Goal: Transaction & Acquisition: Purchase product/service

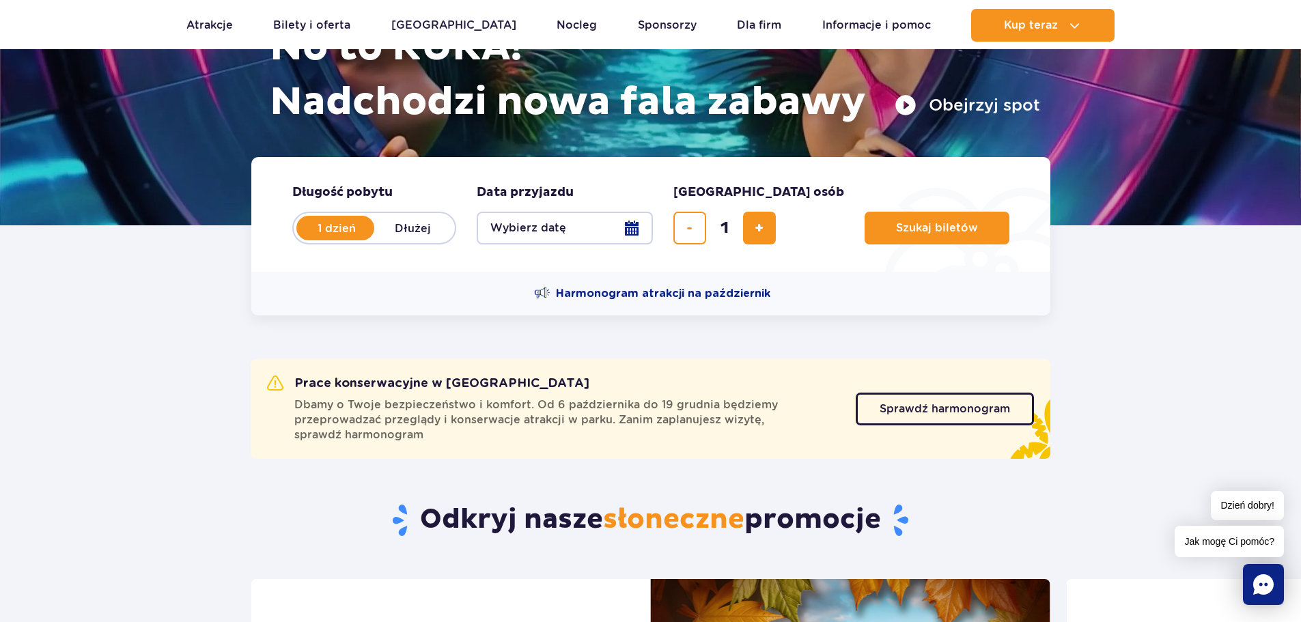
scroll to position [205, 0]
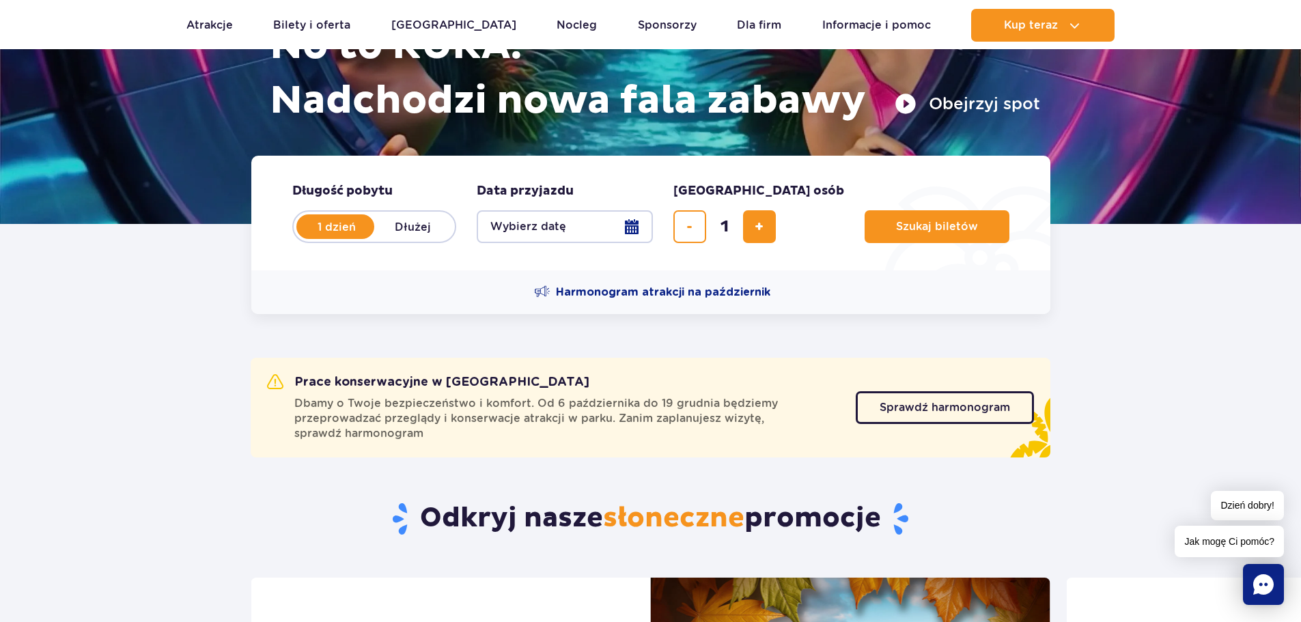
click at [630, 223] on button "Wybierz datę" at bounding box center [565, 226] width 176 height 33
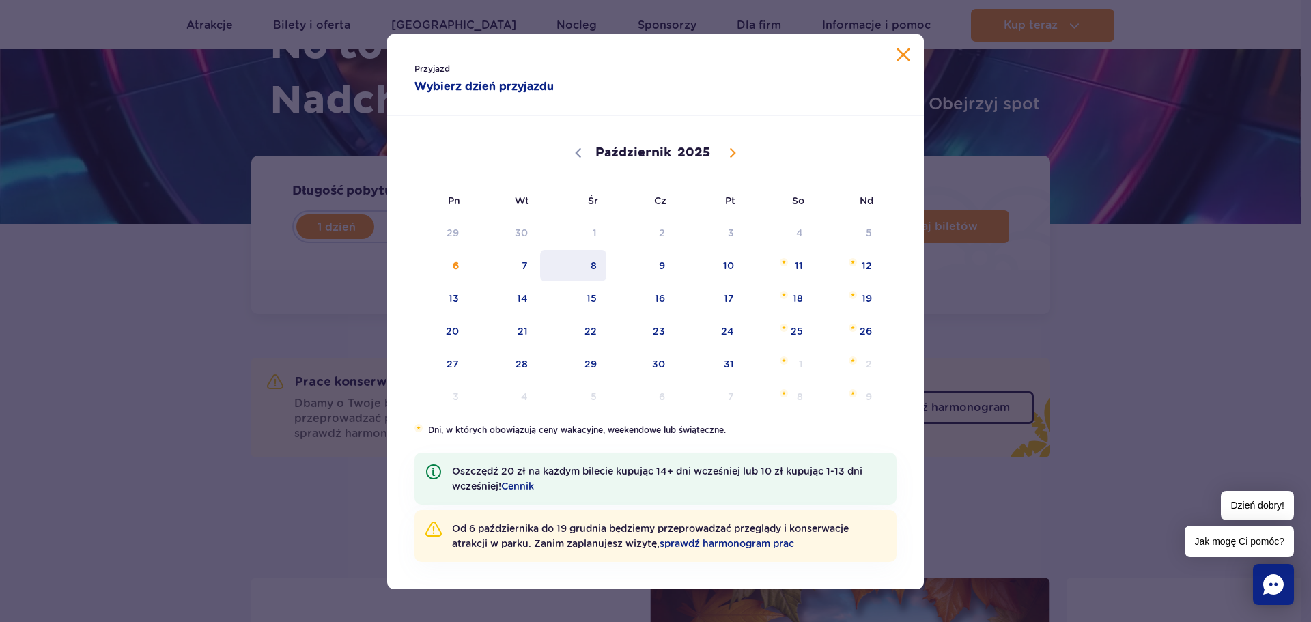
click at [597, 267] on span "8" at bounding box center [573, 265] width 69 height 31
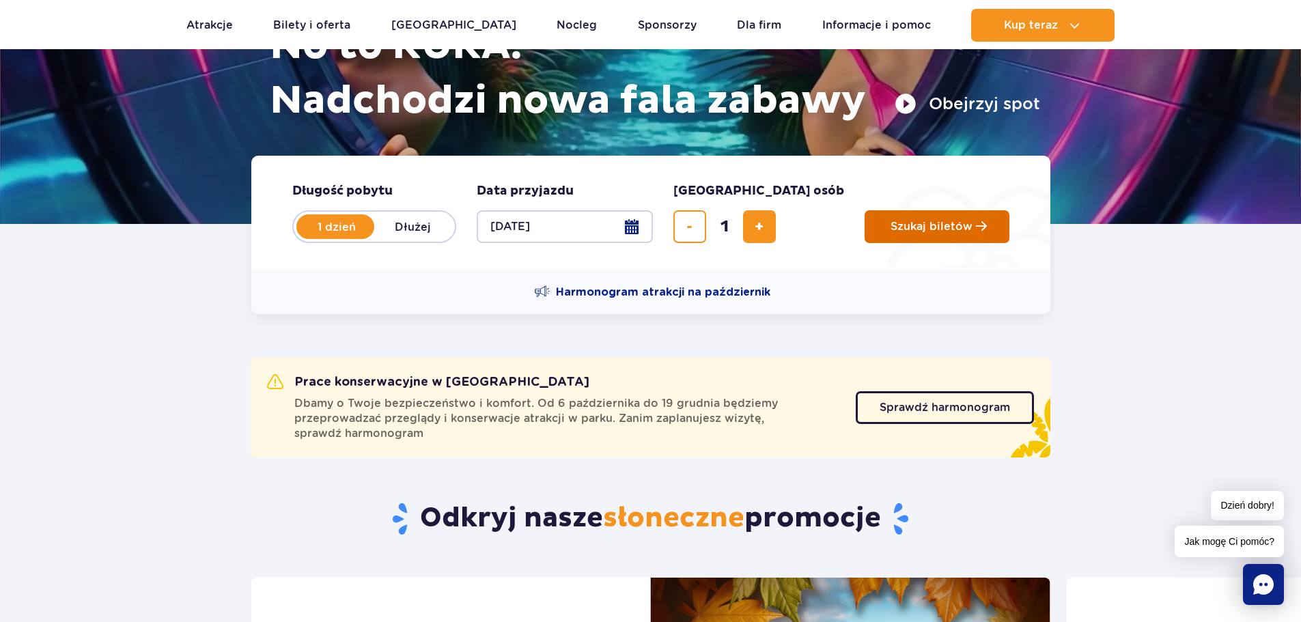
click at [890, 226] on span "Szukaj biletów" at bounding box center [931, 227] width 82 height 12
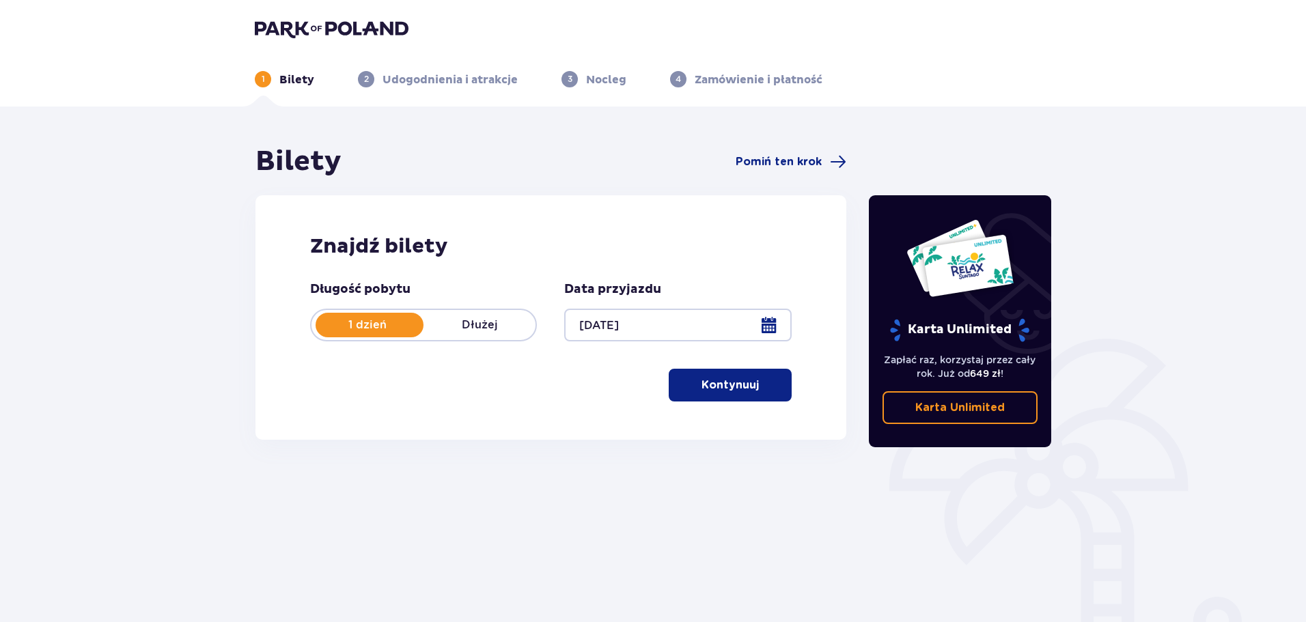
click at [735, 377] on button "Kontynuuj" at bounding box center [730, 385] width 123 height 33
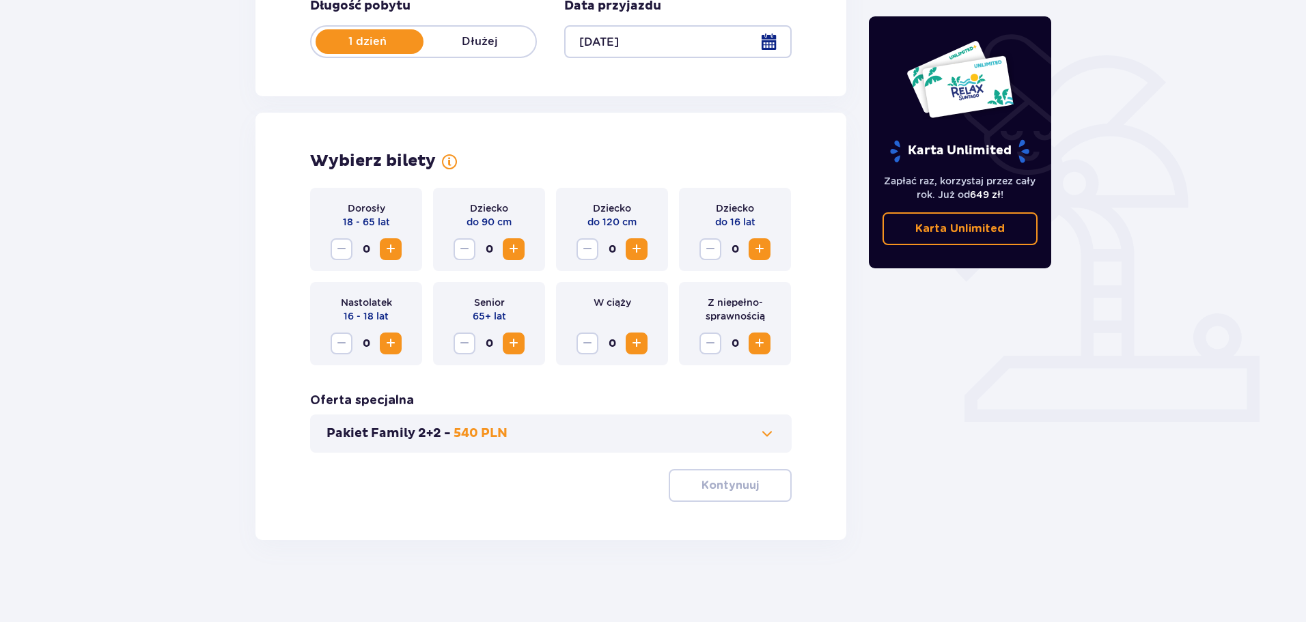
click at [389, 250] on span "Zwiększ" at bounding box center [390, 249] width 16 height 16
click at [742, 487] on p "Kontynuuj" at bounding box center [729, 485] width 57 height 15
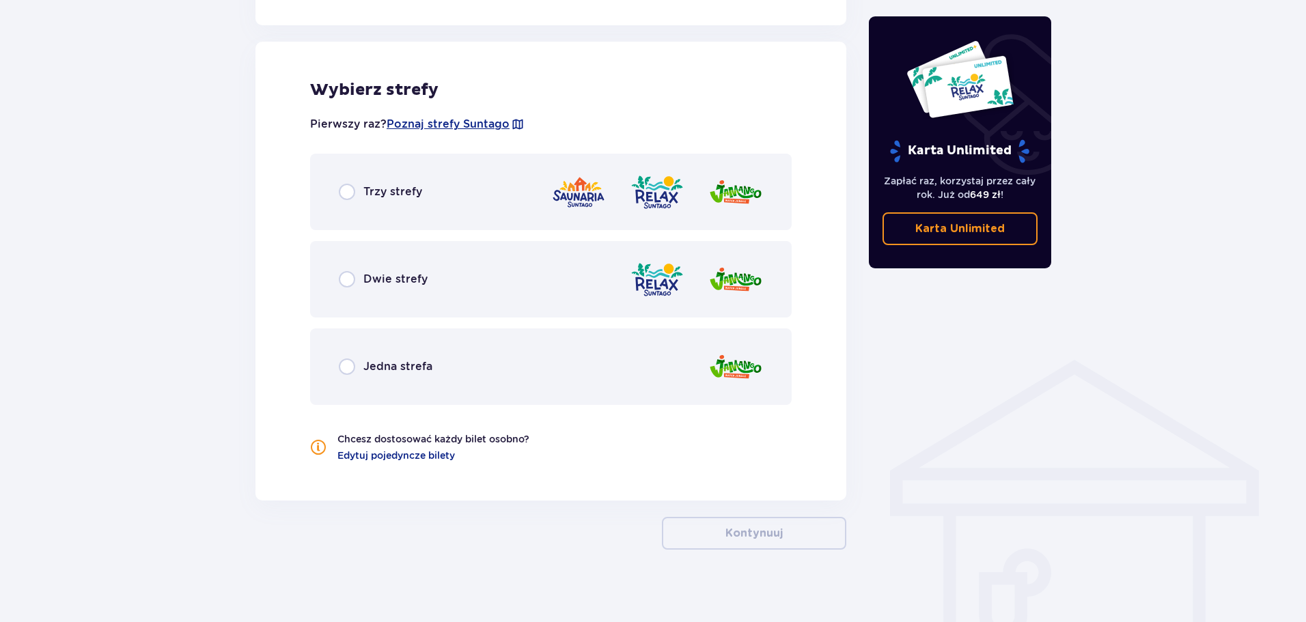
scroll to position [758, 0]
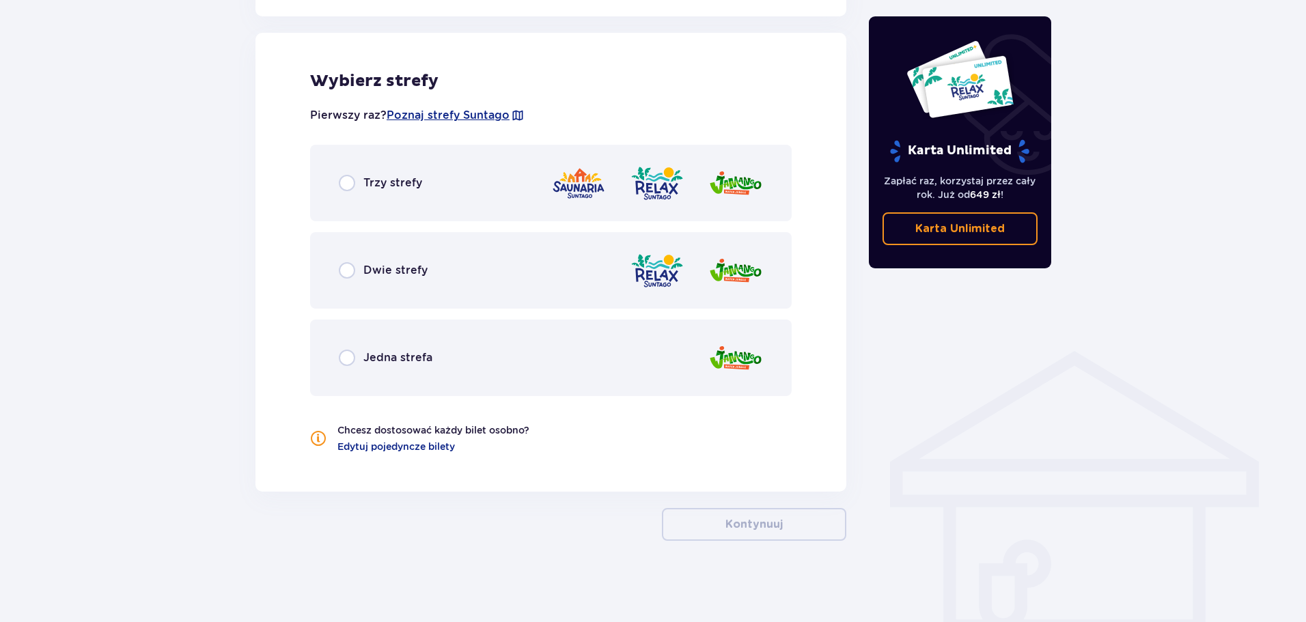
click at [370, 178] on span "Trzy strefy" at bounding box center [392, 182] width 59 height 15
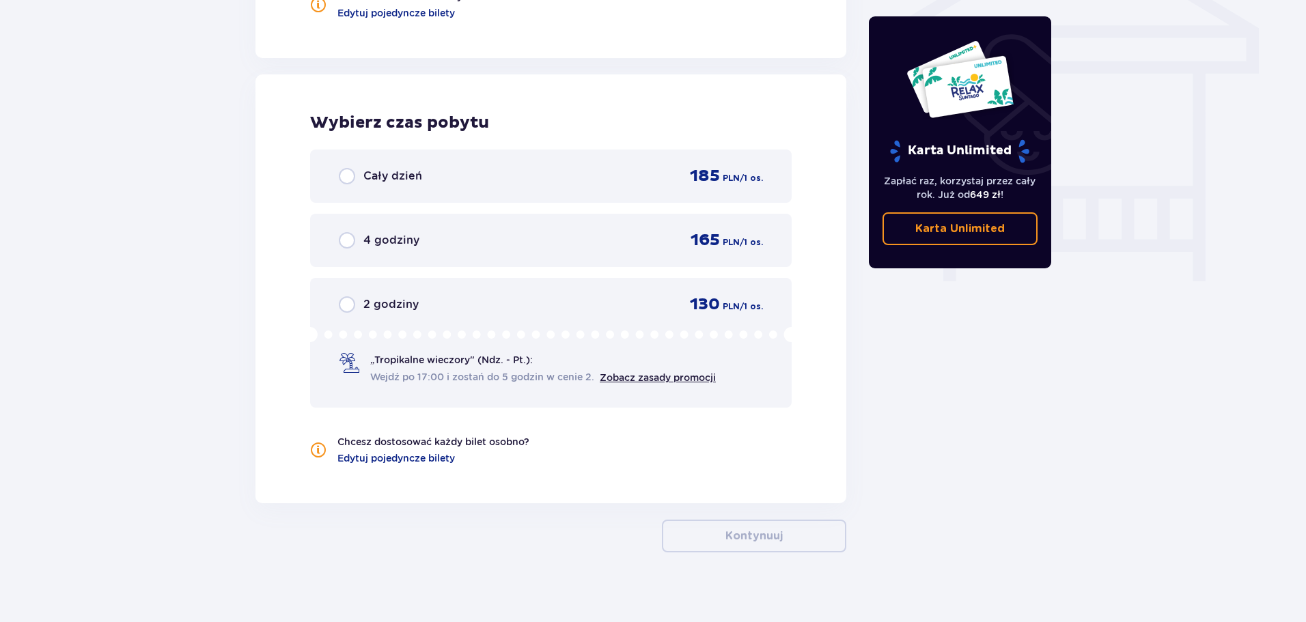
scroll to position [1204, 0]
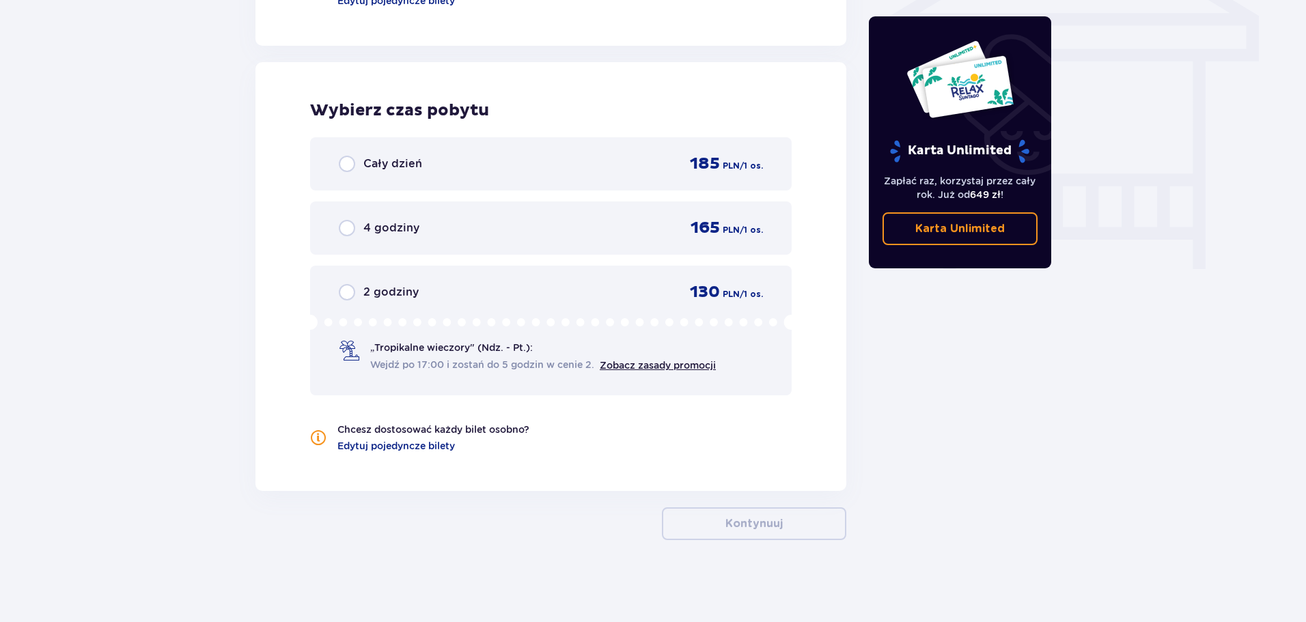
click at [389, 153] on div "Cały dzień 185 PLN / 1 os." at bounding box center [550, 163] width 481 height 53
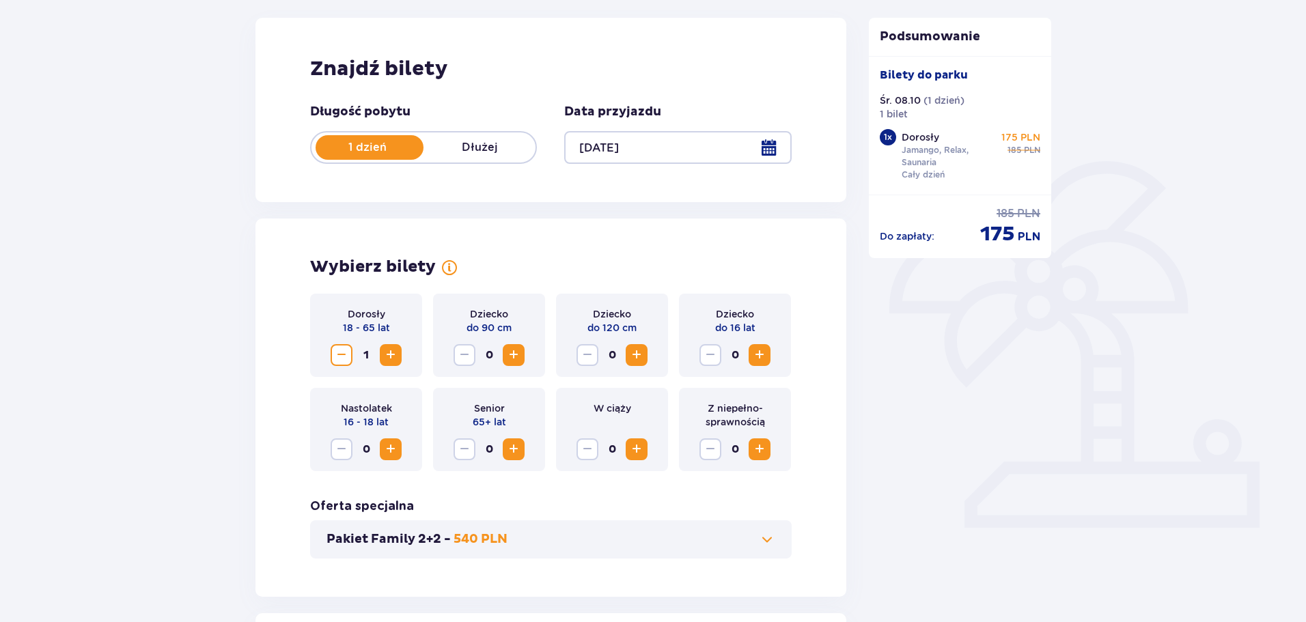
scroll to position [0, 0]
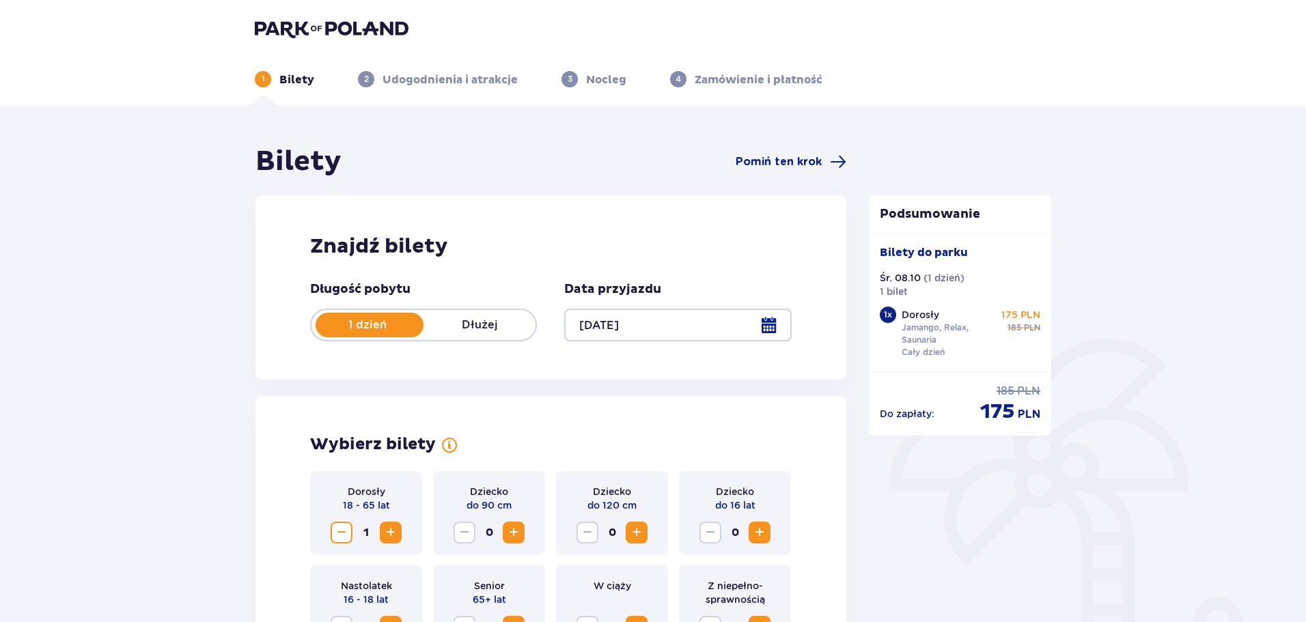
click at [311, 29] on img at bounding box center [332, 28] width 154 height 19
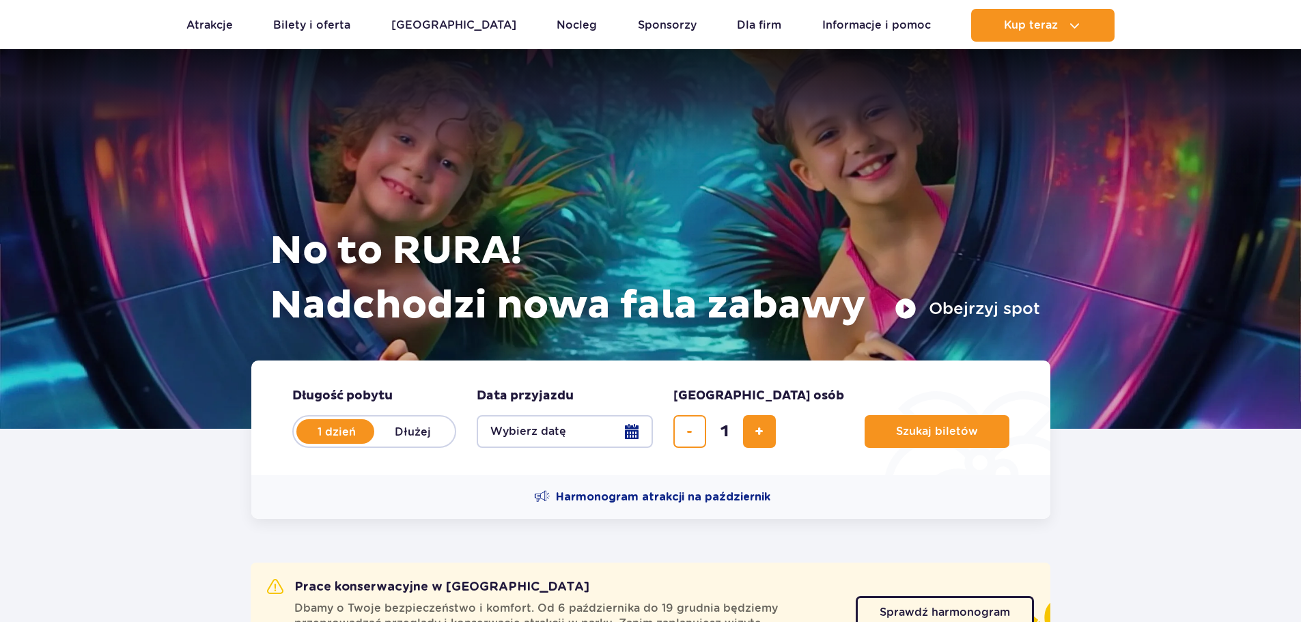
scroll to position [205, 0]
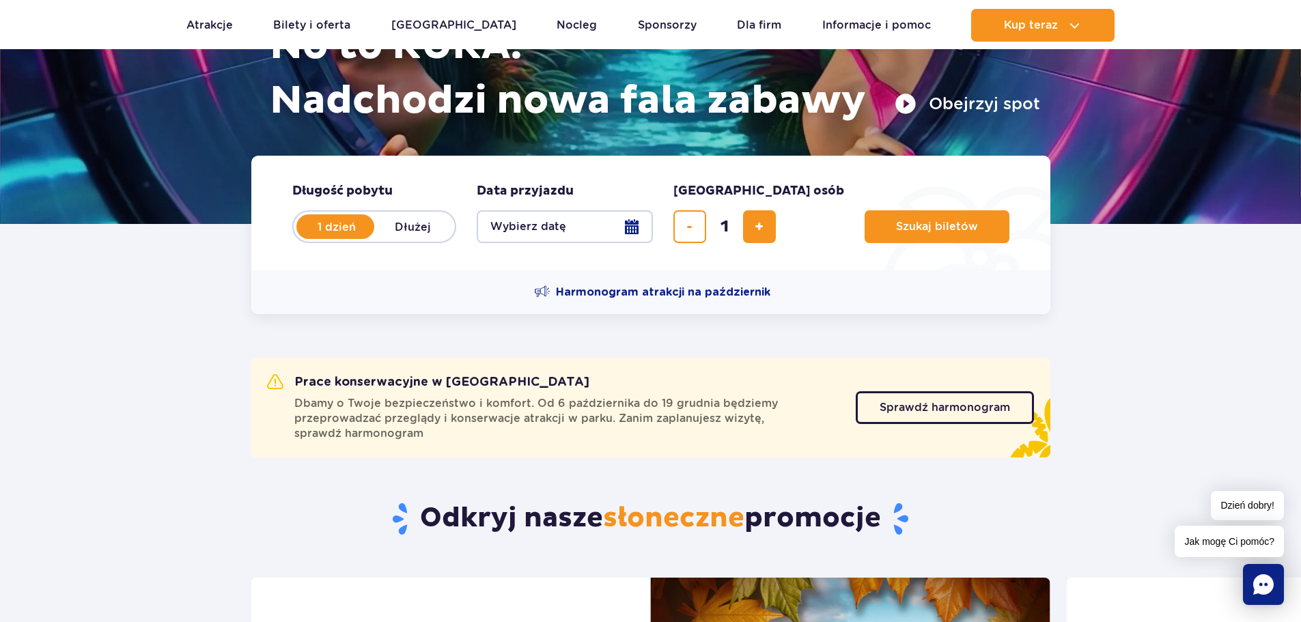
click at [593, 229] on button "Wybierz datę" at bounding box center [565, 226] width 176 height 33
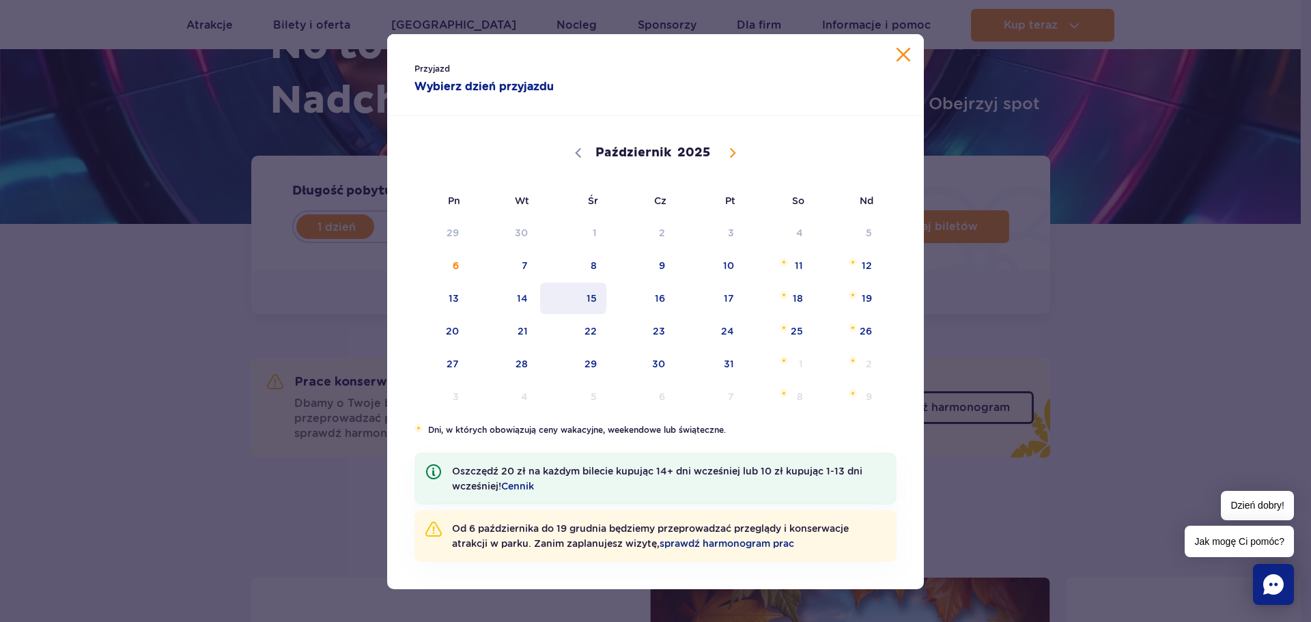
click at [591, 296] on span "15" at bounding box center [573, 298] width 69 height 31
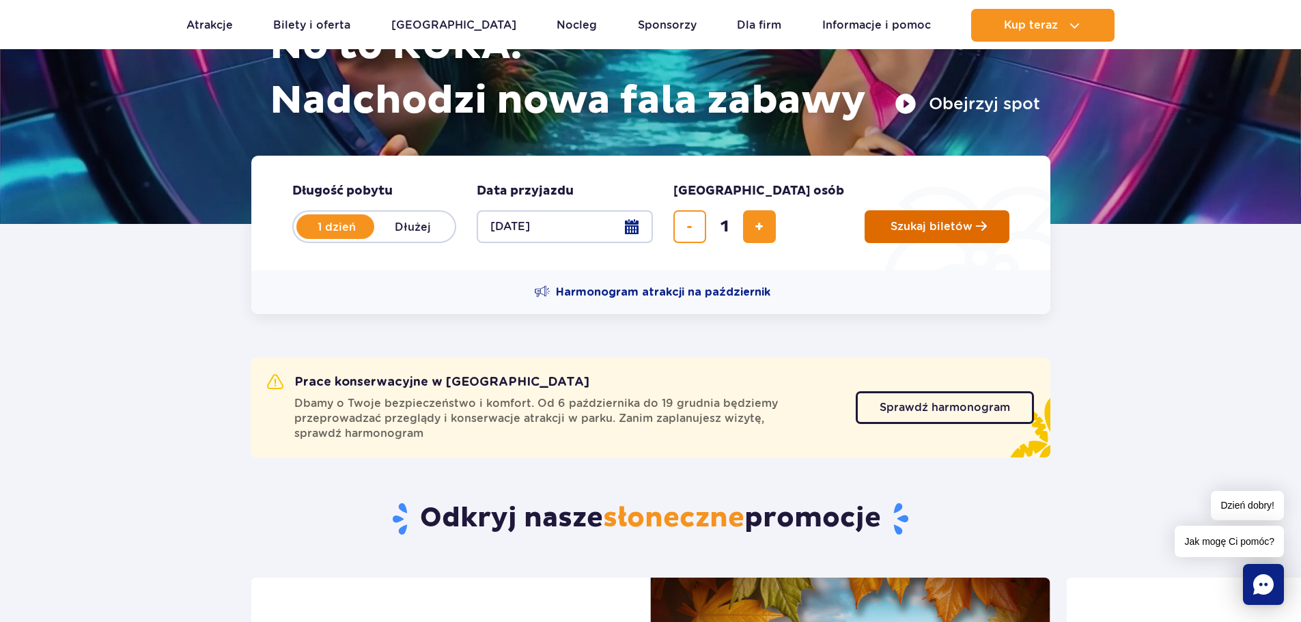
click at [865, 226] on button "Szukaj biletów" at bounding box center [937, 226] width 145 height 33
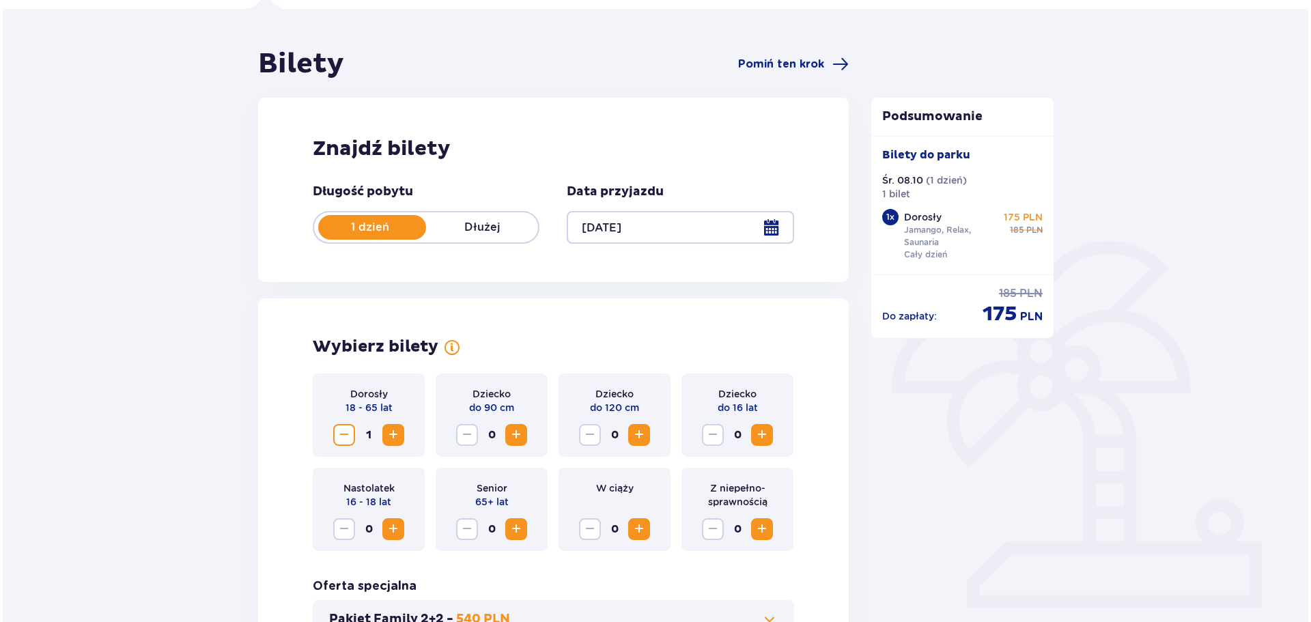
scroll to position [205, 0]
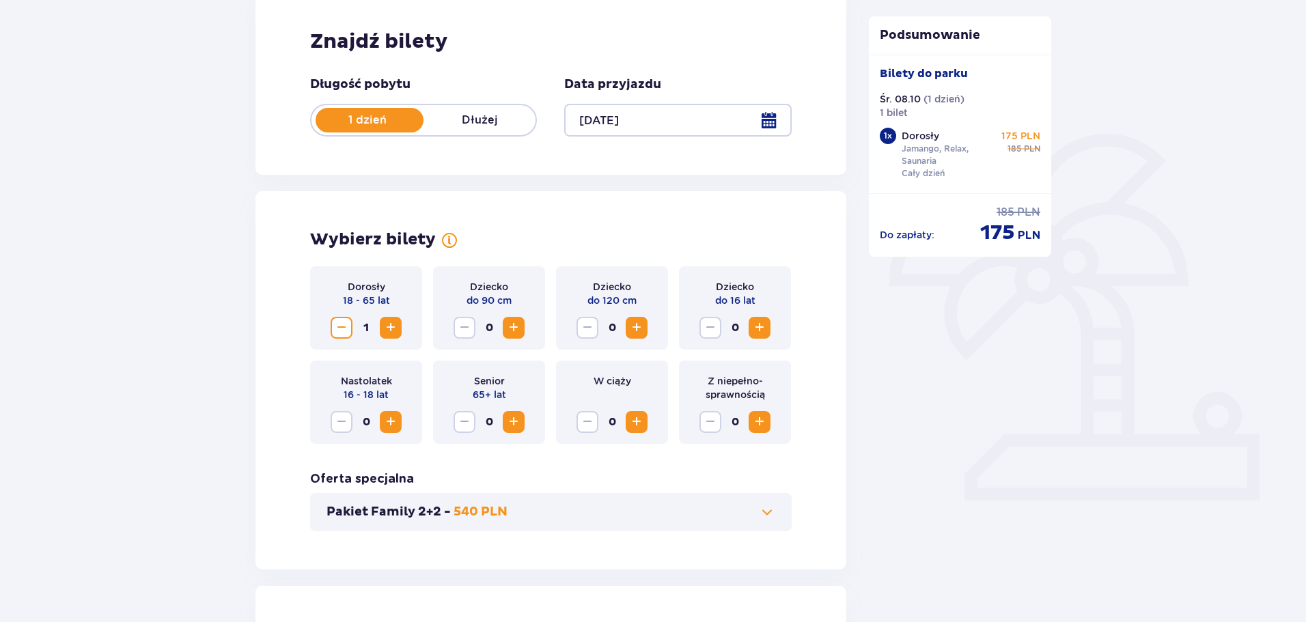
click at [767, 124] on div at bounding box center [677, 120] width 227 height 33
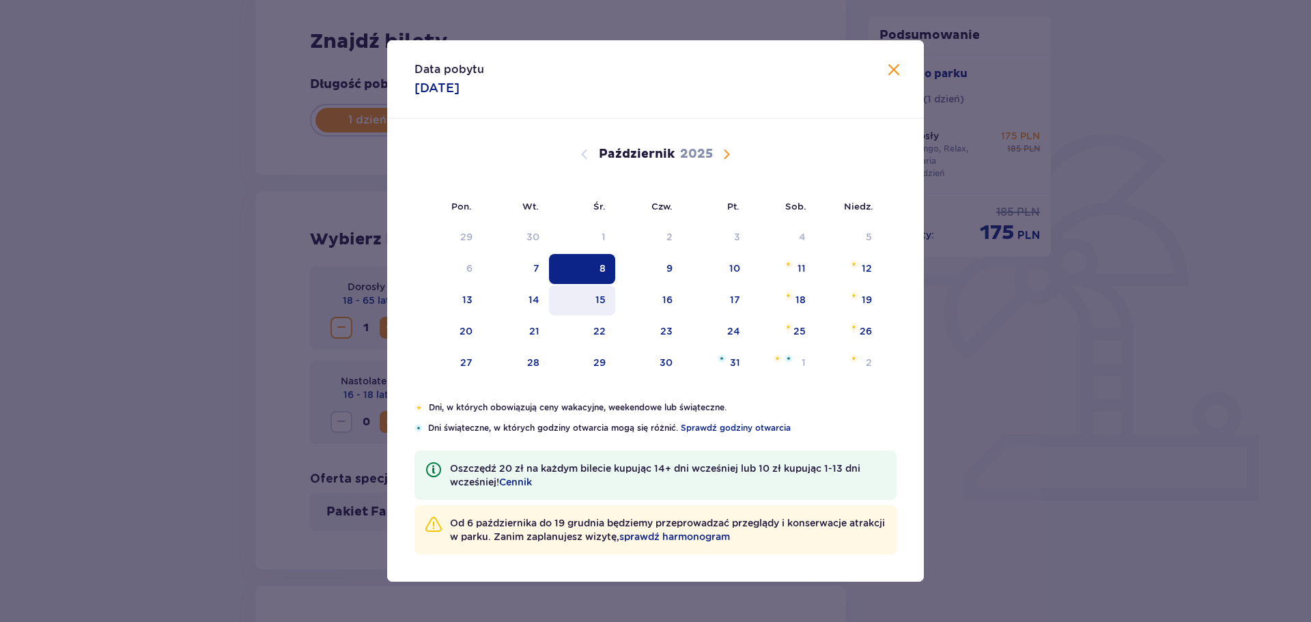
click at [602, 300] on div "15" at bounding box center [600, 300] width 10 height 14
type input "[DATE]"
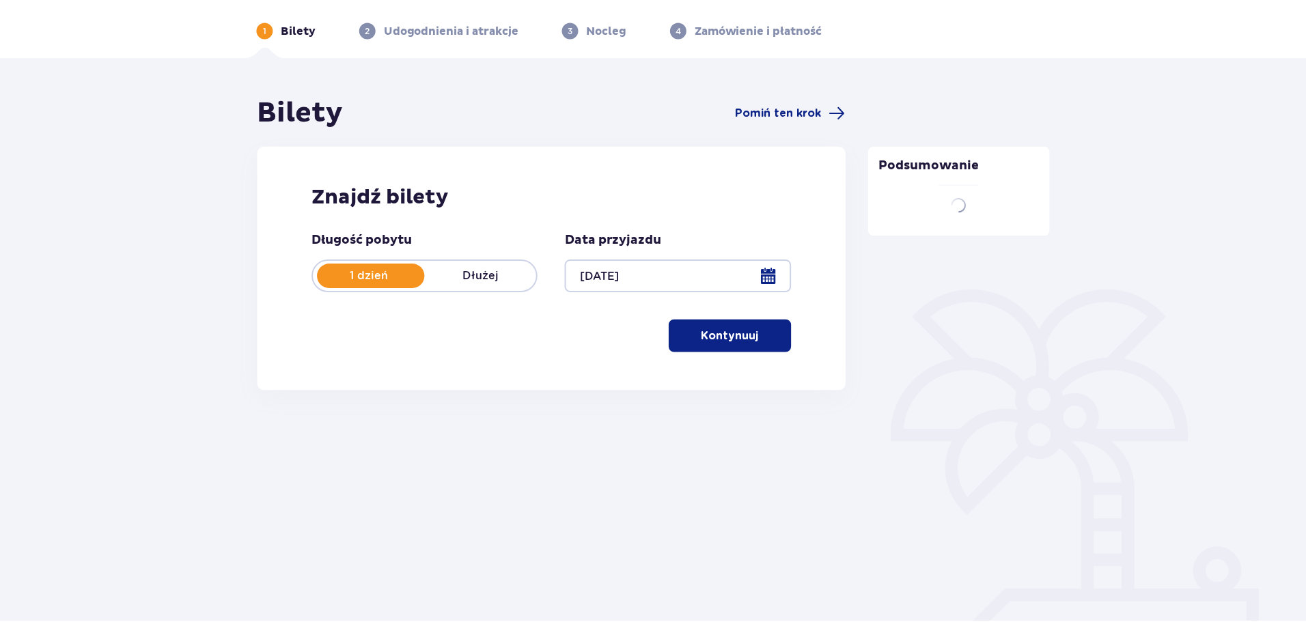
scroll to position [49, 0]
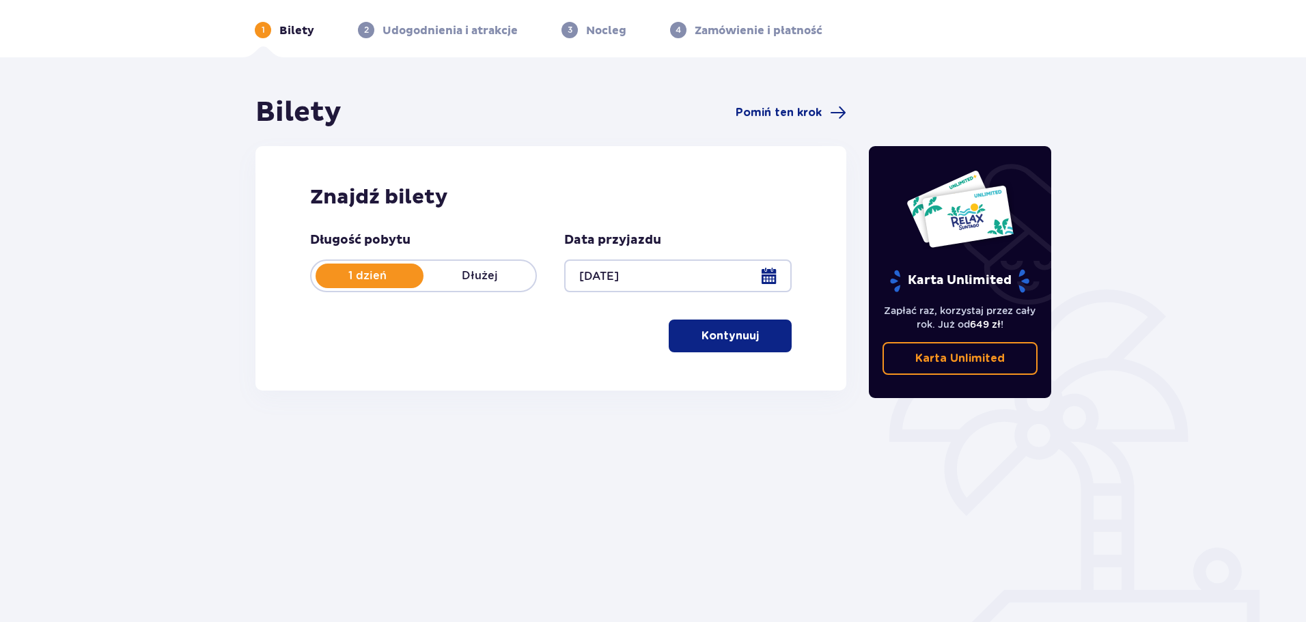
click at [731, 337] on p "Kontynuuj" at bounding box center [729, 335] width 57 height 15
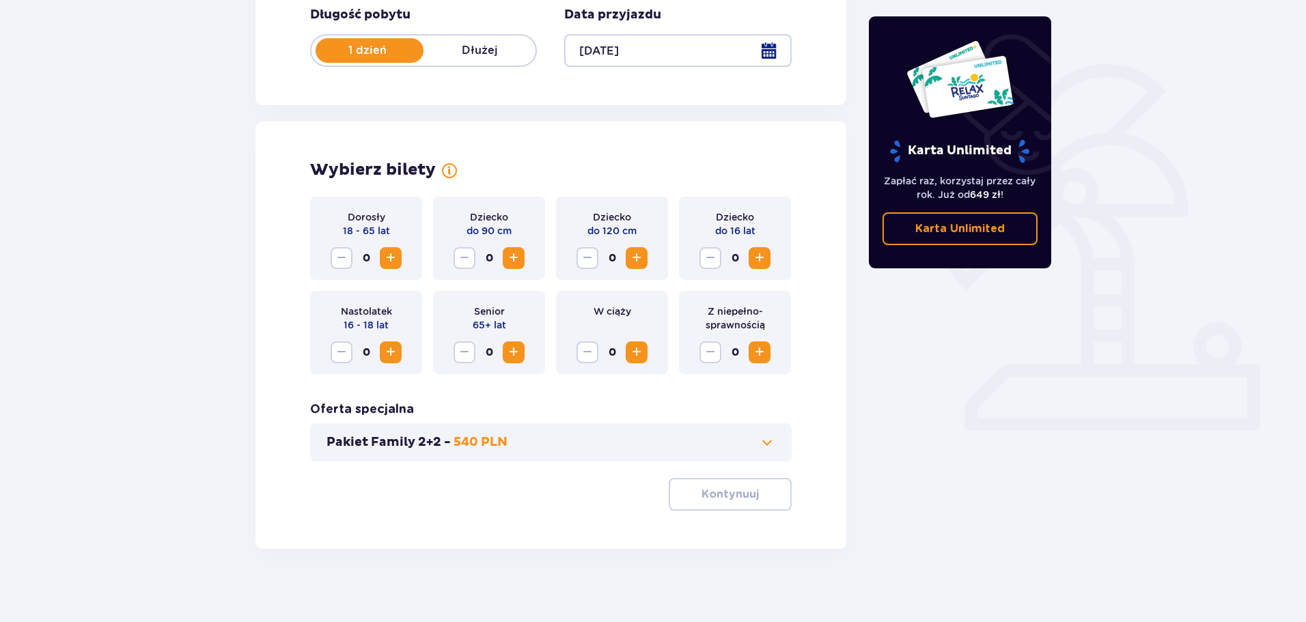
scroll to position [283, 0]
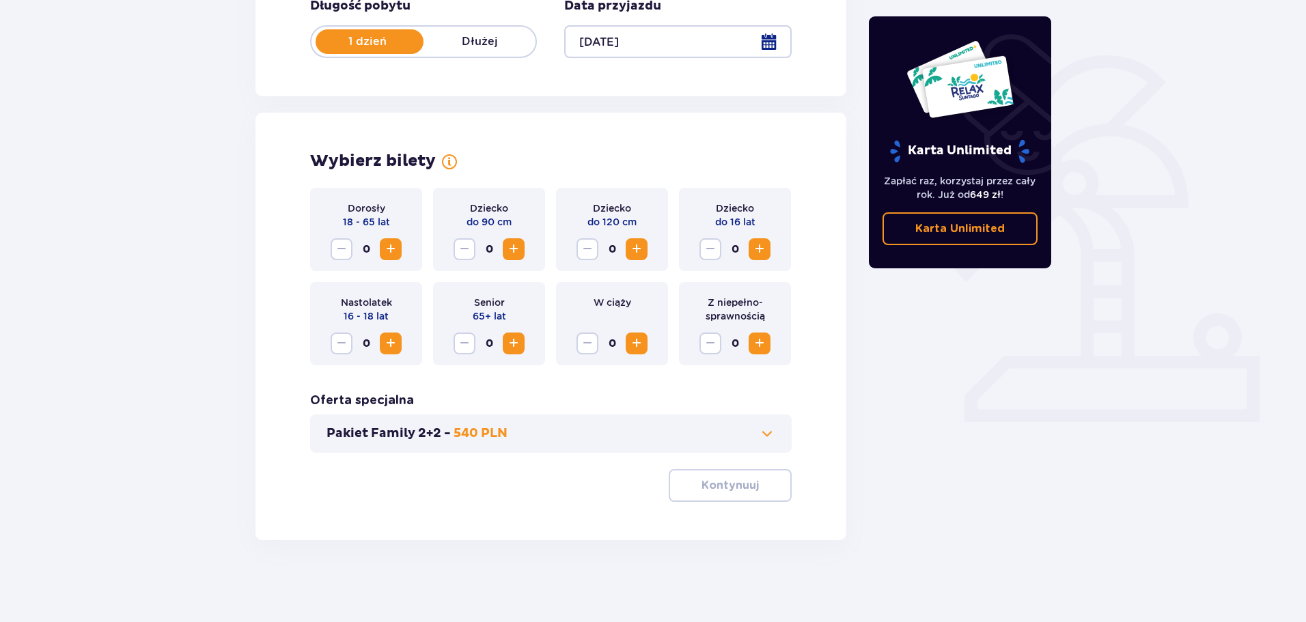
click at [396, 251] on span "Zwiększ" at bounding box center [390, 249] width 16 height 16
click at [724, 474] on button "Kontynuuj" at bounding box center [730, 485] width 123 height 33
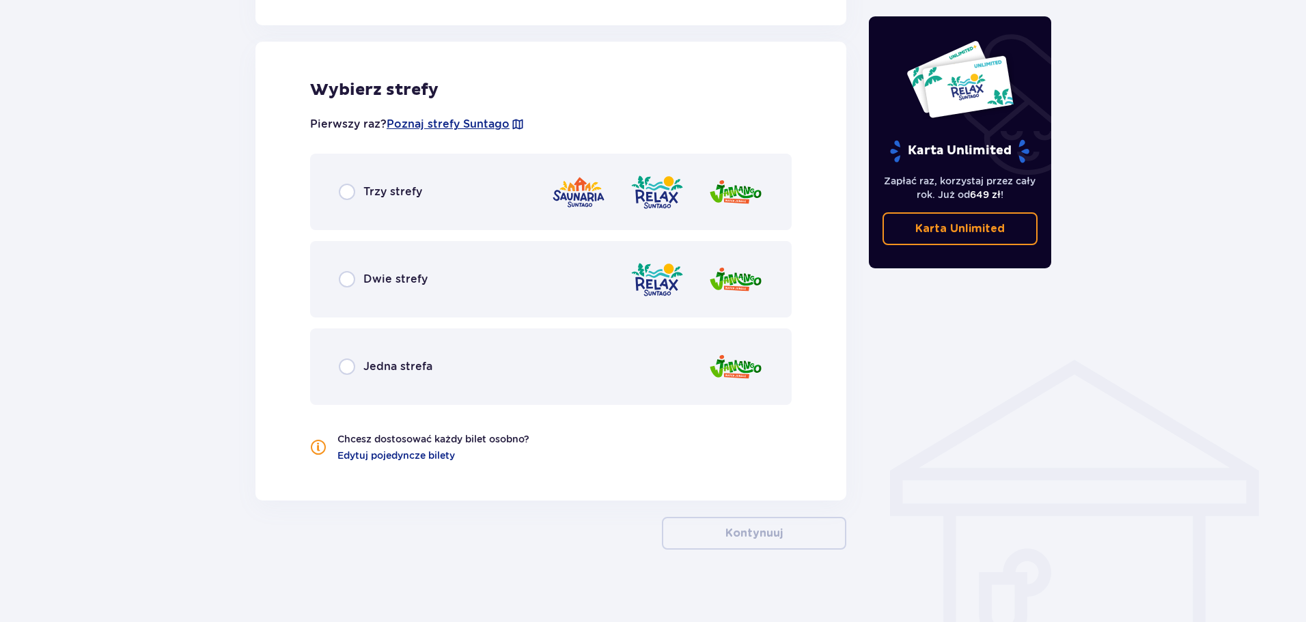
scroll to position [758, 0]
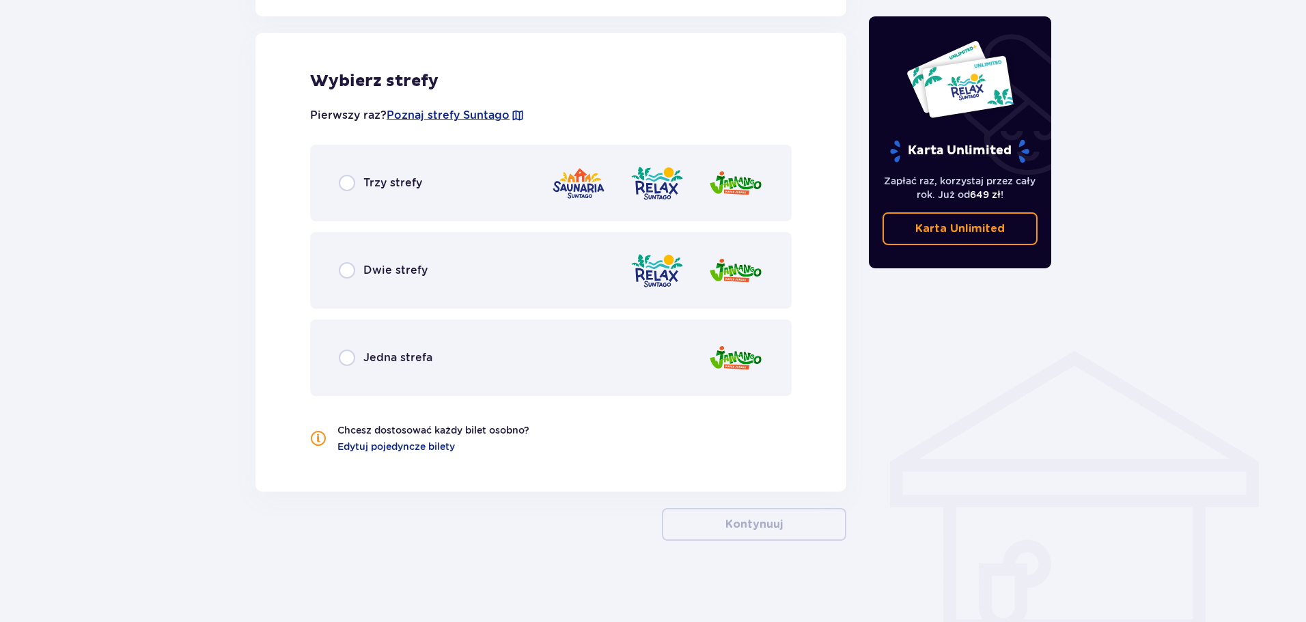
click at [384, 188] on div "Trzy strefy" at bounding box center [380, 183] width 83 height 16
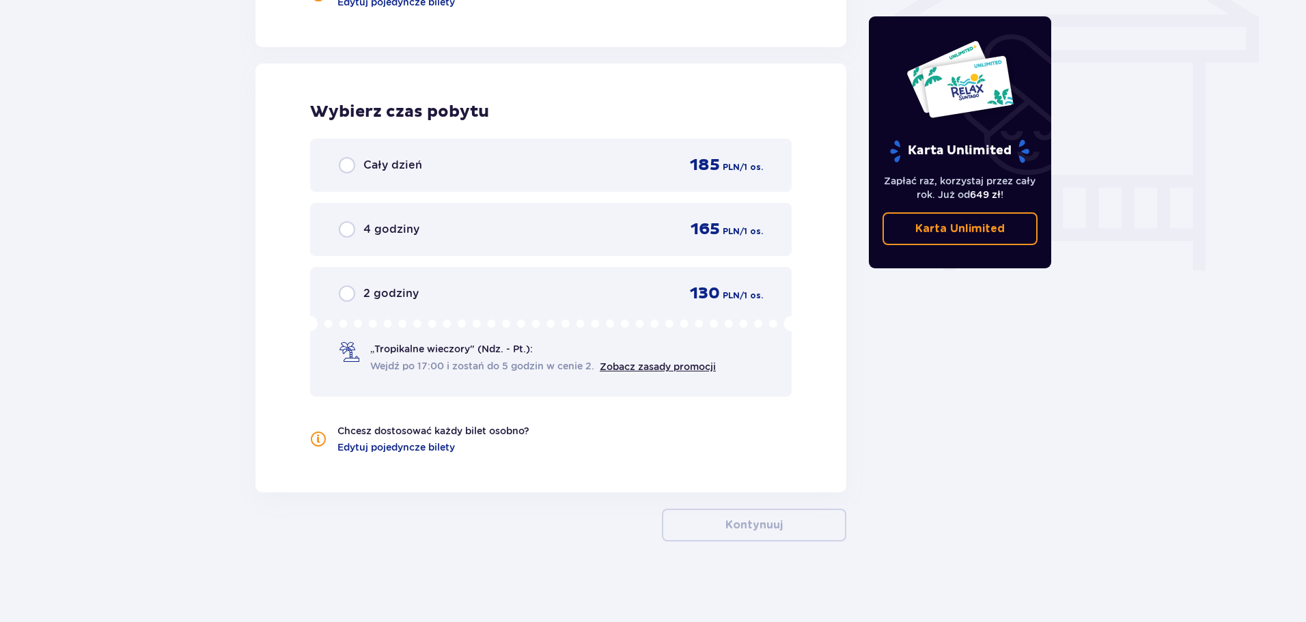
scroll to position [1204, 0]
click at [373, 166] on span "Cały dzień" at bounding box center [392, 163] width 59 height 15
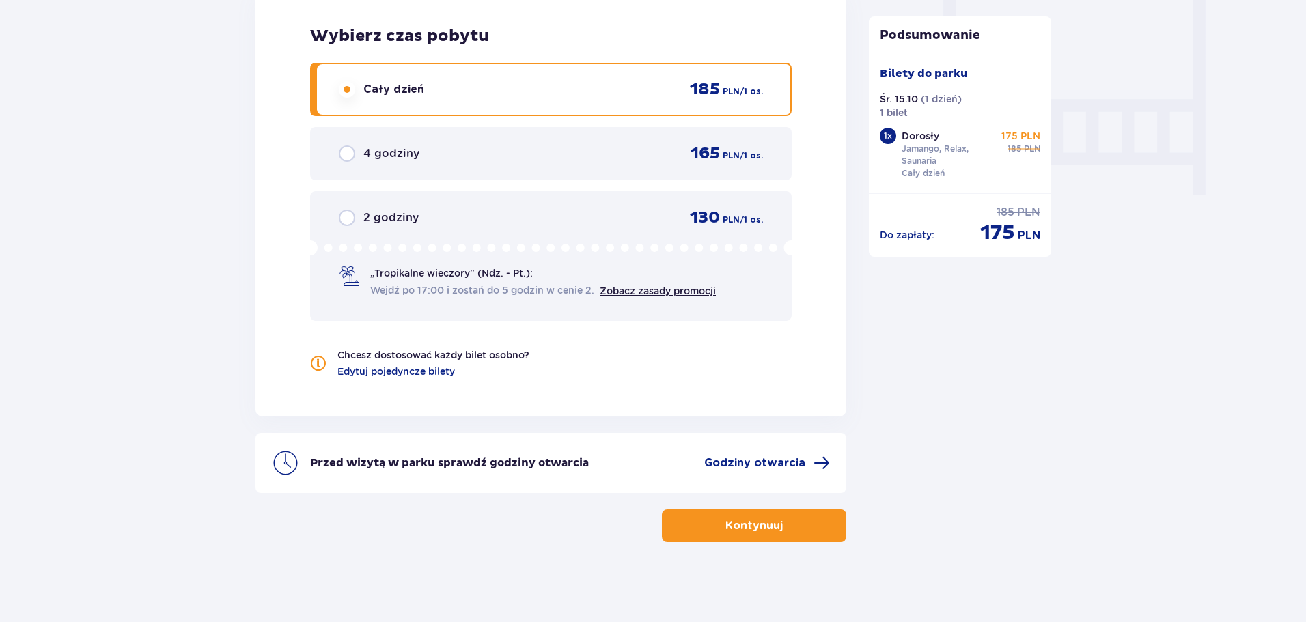
scroll to position [1280, 0]
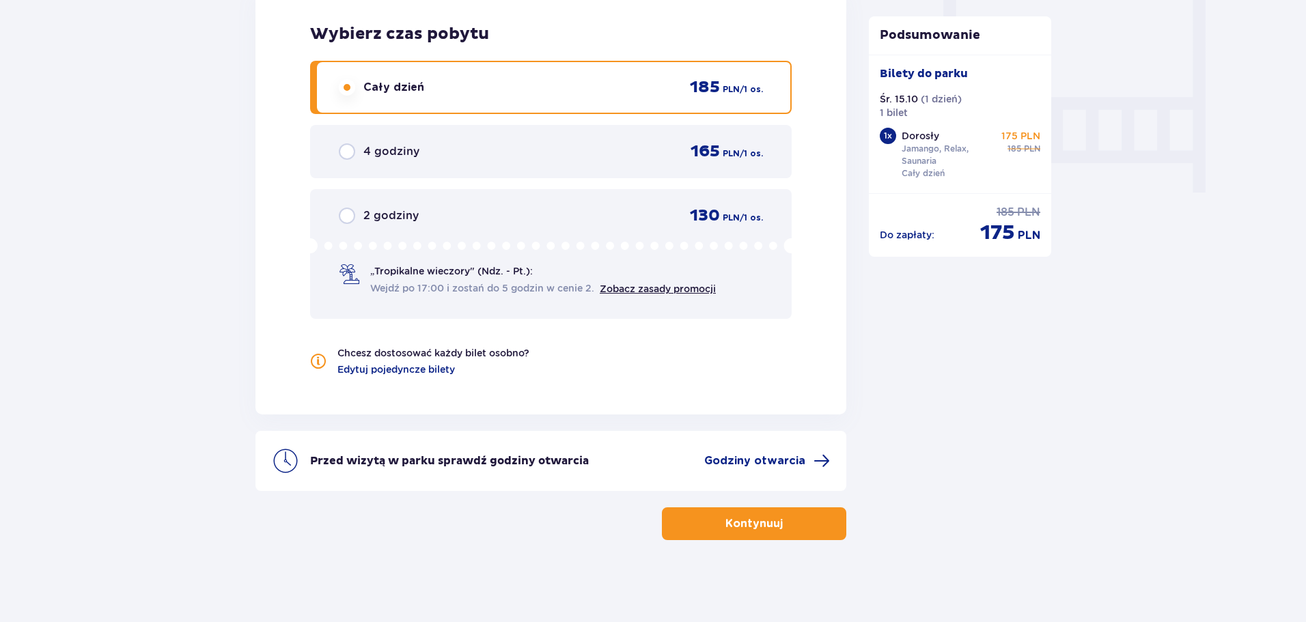
click at [748, 518] on p "Kontynuuj" at bounding box center [753, 523] width 57 height 15
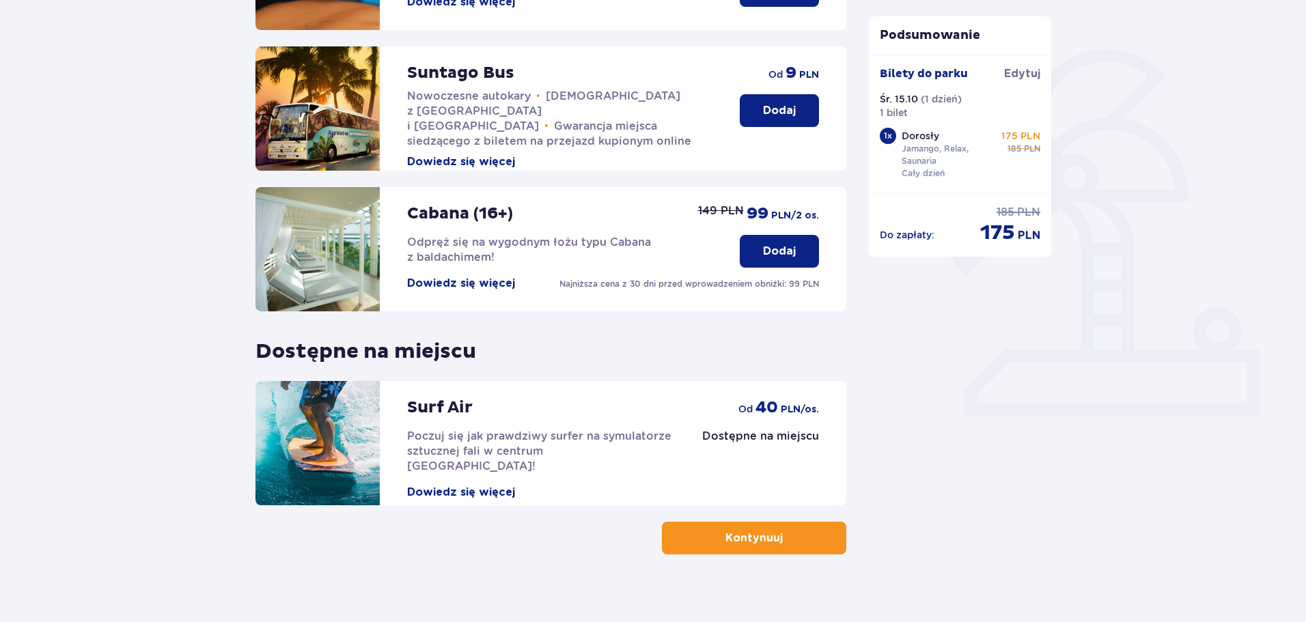
scroll to position [304, 0]
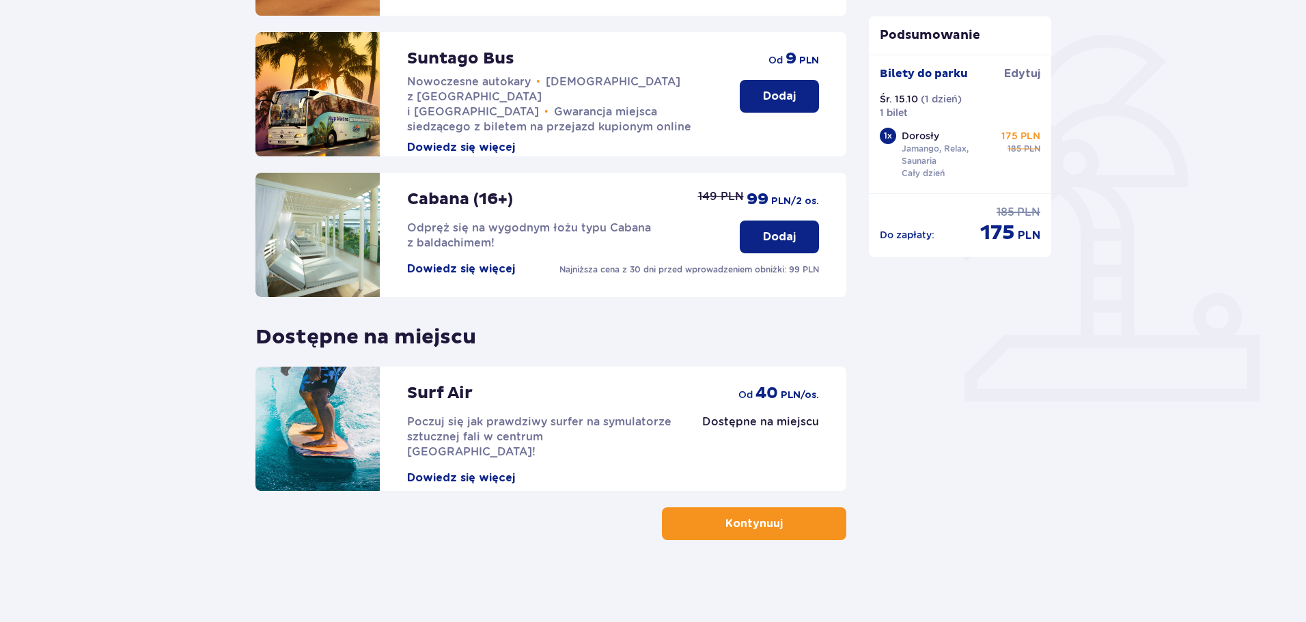
click at [742, 516] on p "Kontynuuj" at bounding box center [753, 523] width 57 height 15
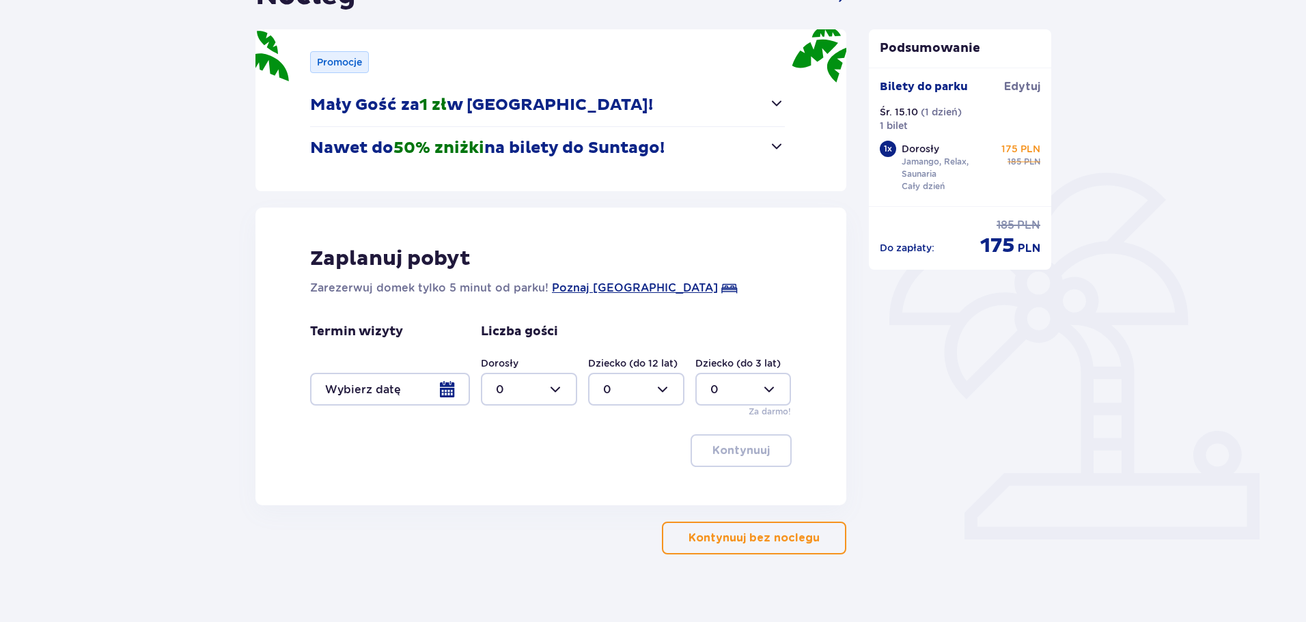
scroll to position [180, 0]
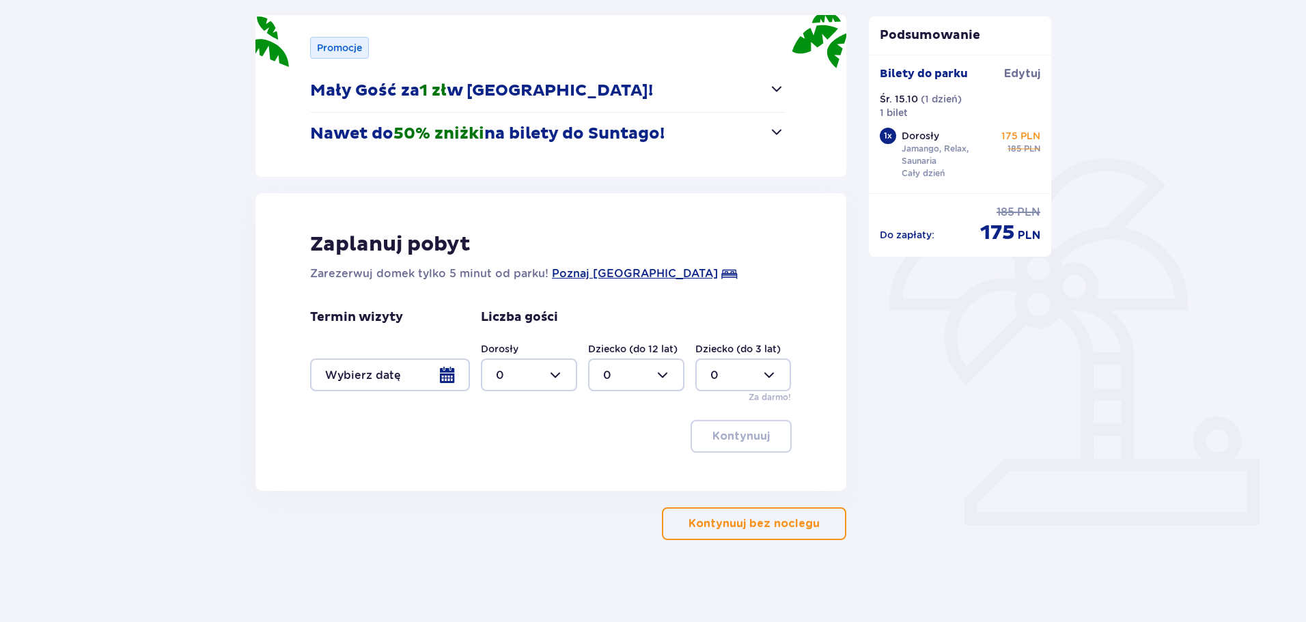
click at [451, 368] on div at bounding box center [390, 375] width 160 height 33
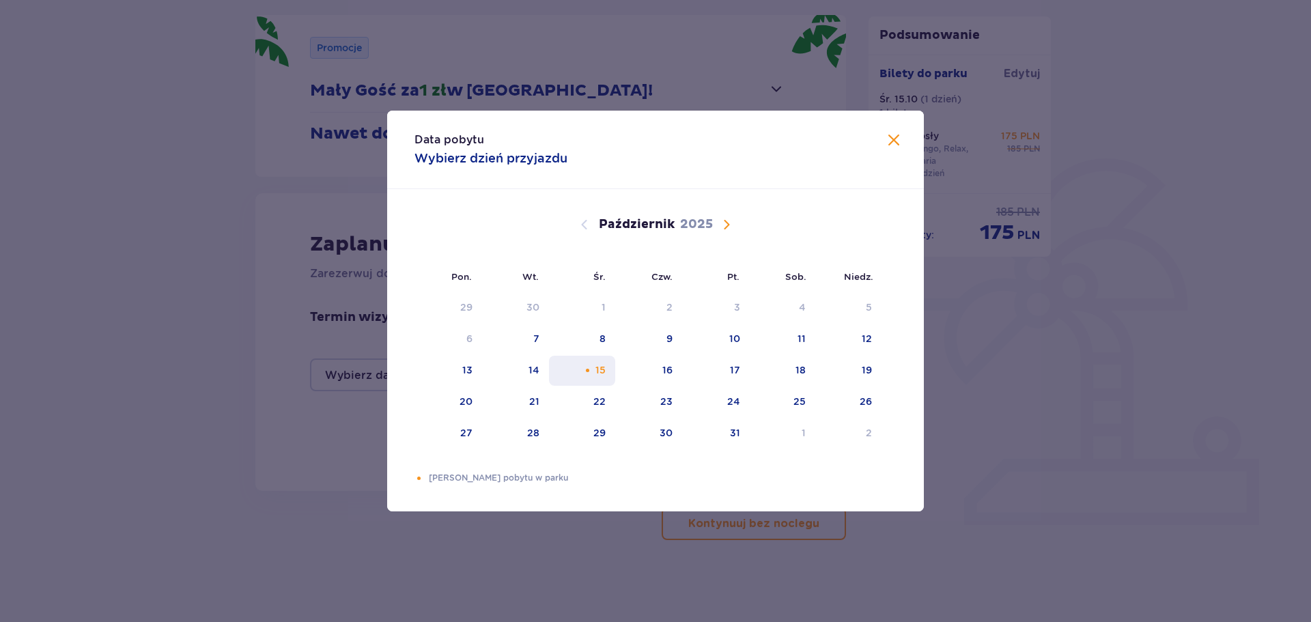
click at [597, 365] on div "15" at bounding box center [600, 370] width 10 height 14
click at [256, 451] on div "Data pobytu Wybierz dzień przyjazdu Pon. Wt. Śr. Czw. Pt. Sob. Niedz. Wrzesień …" at bounding box center [655, 311] width 1311 height 622
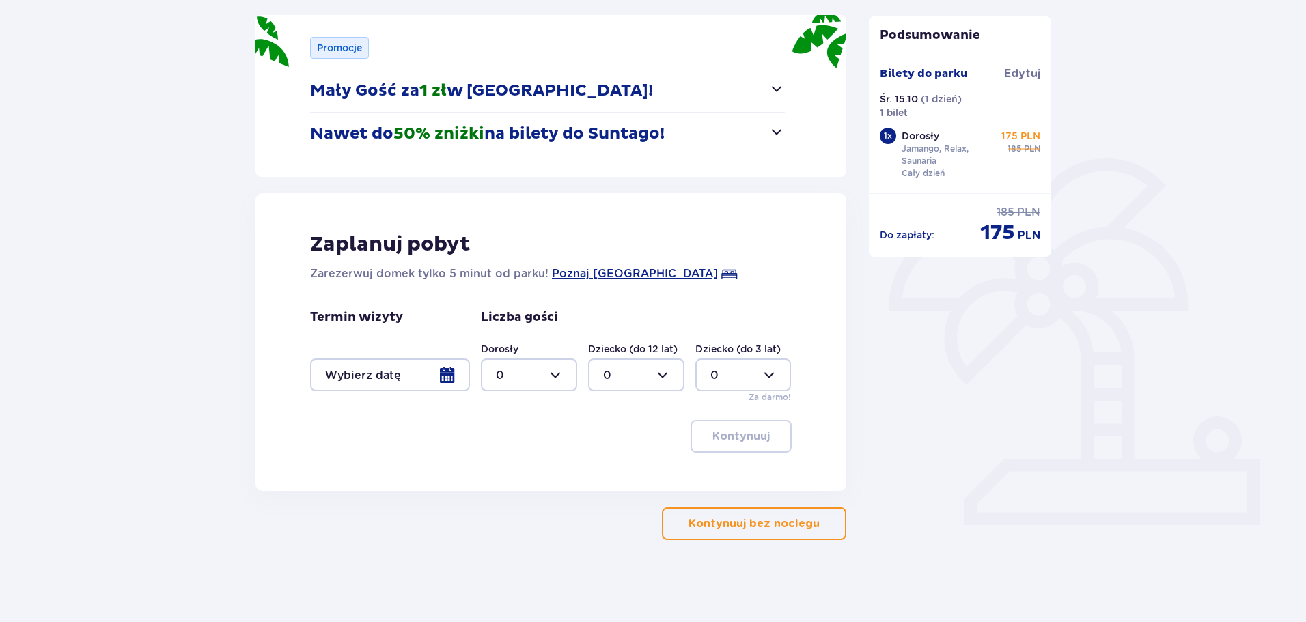
click at [554, 378] on div at bounding box center [529, 375] width 96 height 33
click at [490, 445] on span "1" at bounding box center [529, 445] width 94 height 29
type input "1"
click at [749, 518] on p "Kontynuuj bez noclegu" at bounding box center [753, 523] width 131 height 15
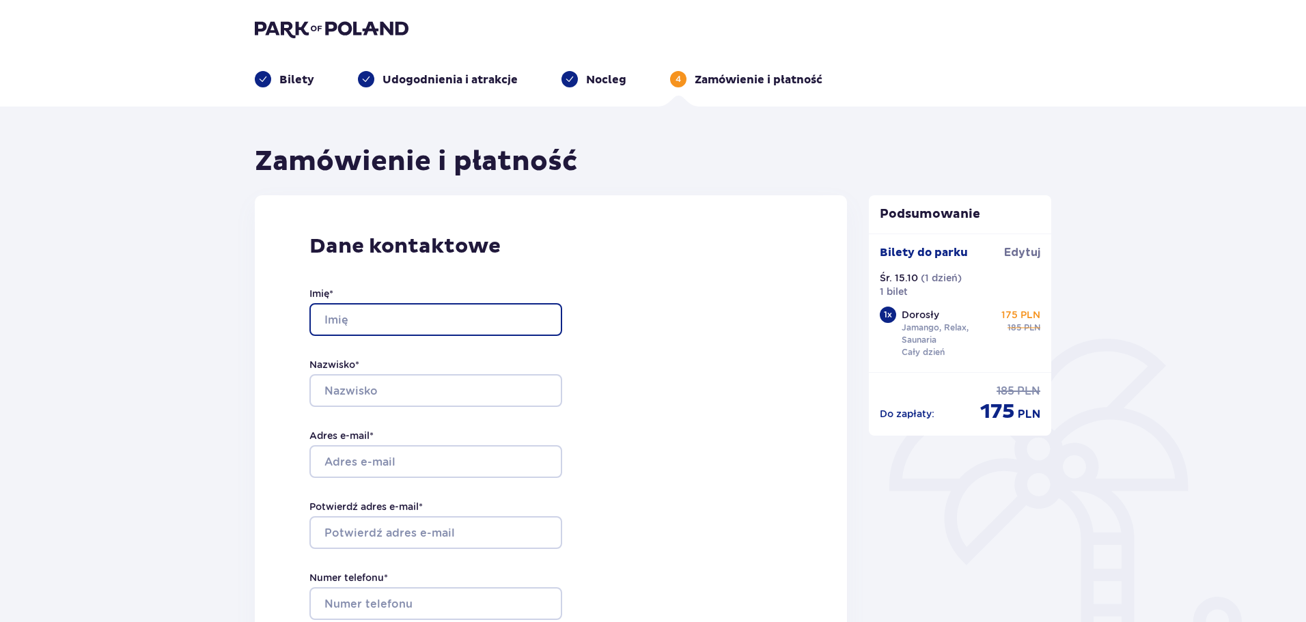
click at [385, 311] on input "Imię *" at bounding box center [435, 319] width 253 height 33
type input "Grzegorz"
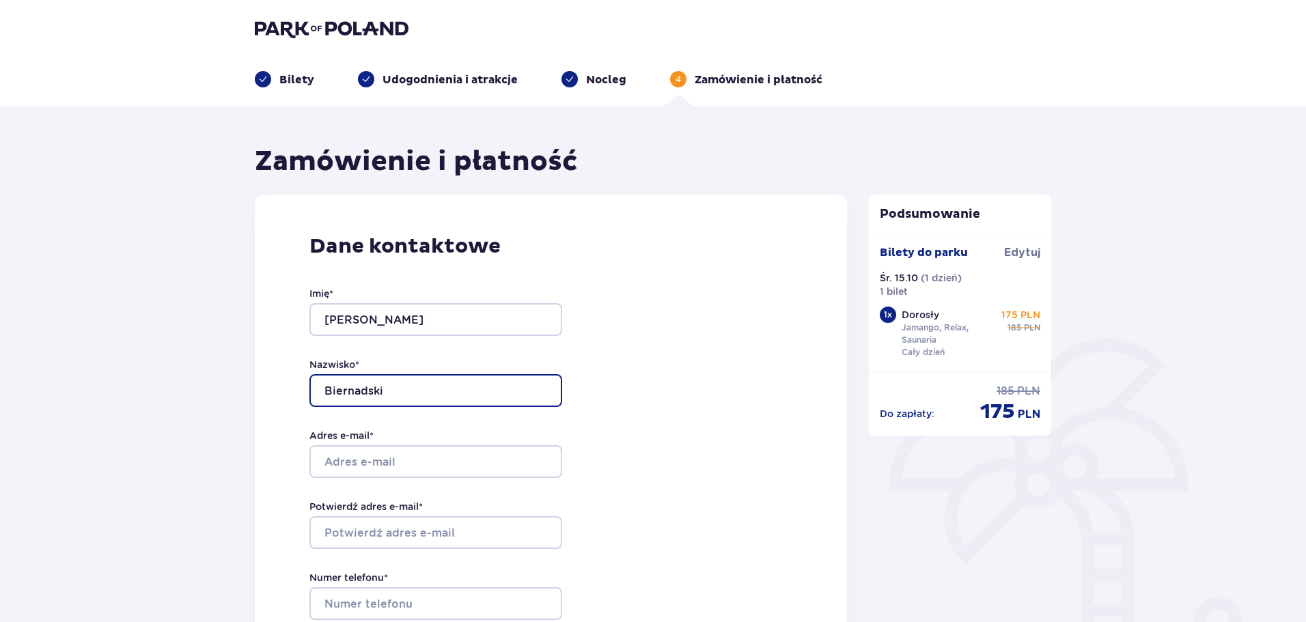
type input "Biernadski"
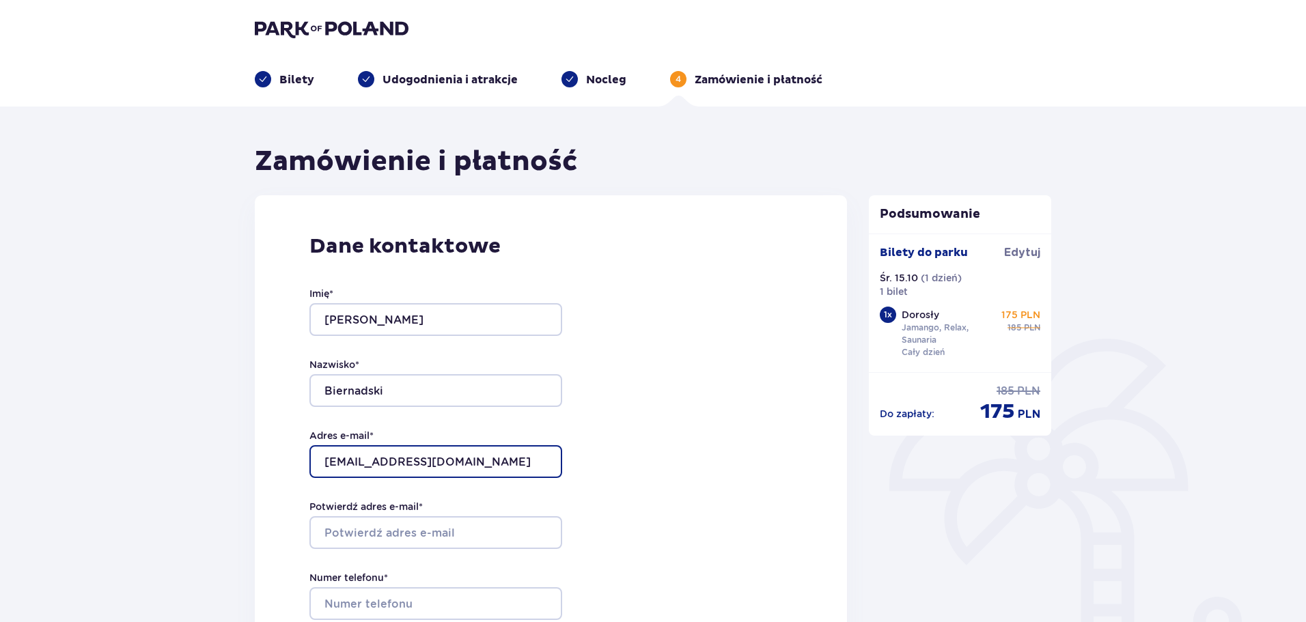
type input "gbiernadski@gmail.com"
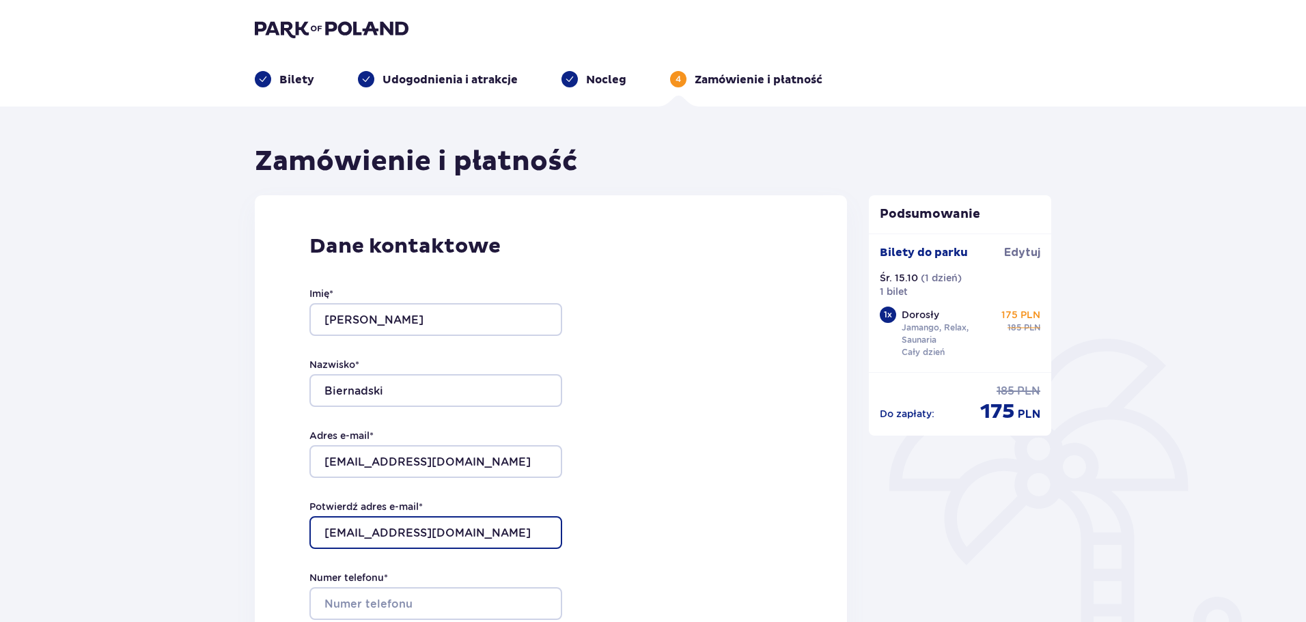
type input "gbiernadski@gmail.com"
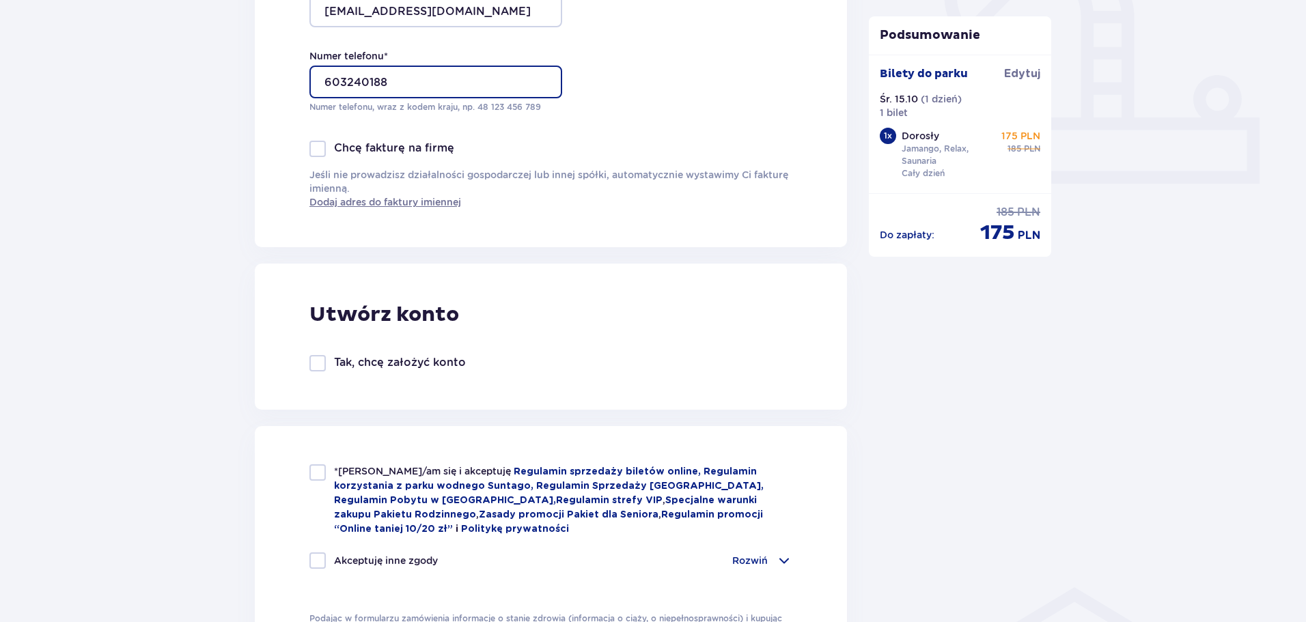
scroll to position [615, 0]
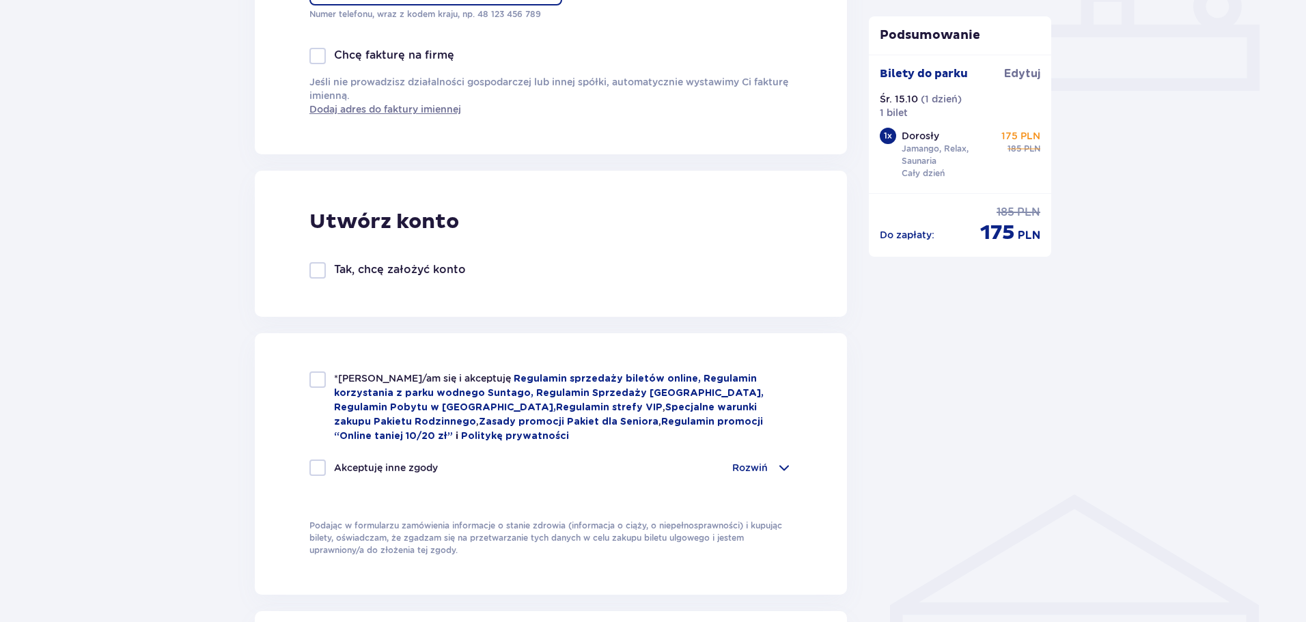
type input "603240188"
click at [317, 371] on div at bounding box center [317, 379] width 16 height 16
checkbox input "true"
click at [760, 465] on p "Rozwiń" at bounding box center [750, 468] width 36 height 14
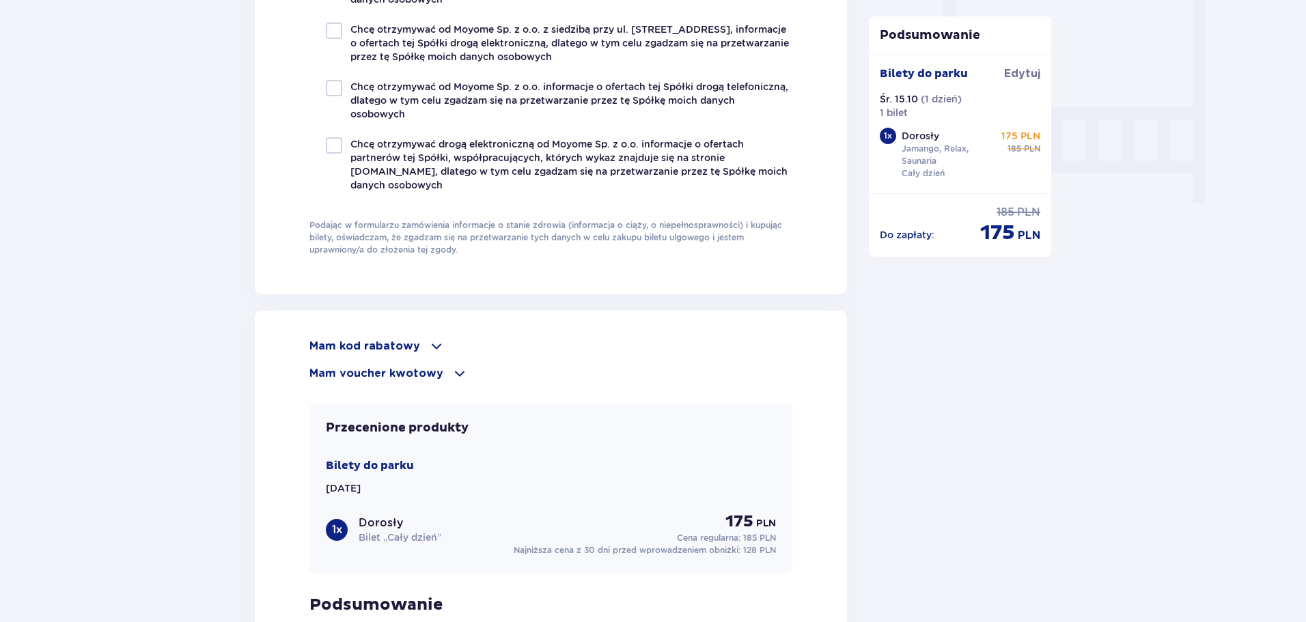
scroll to position [1297, 0]
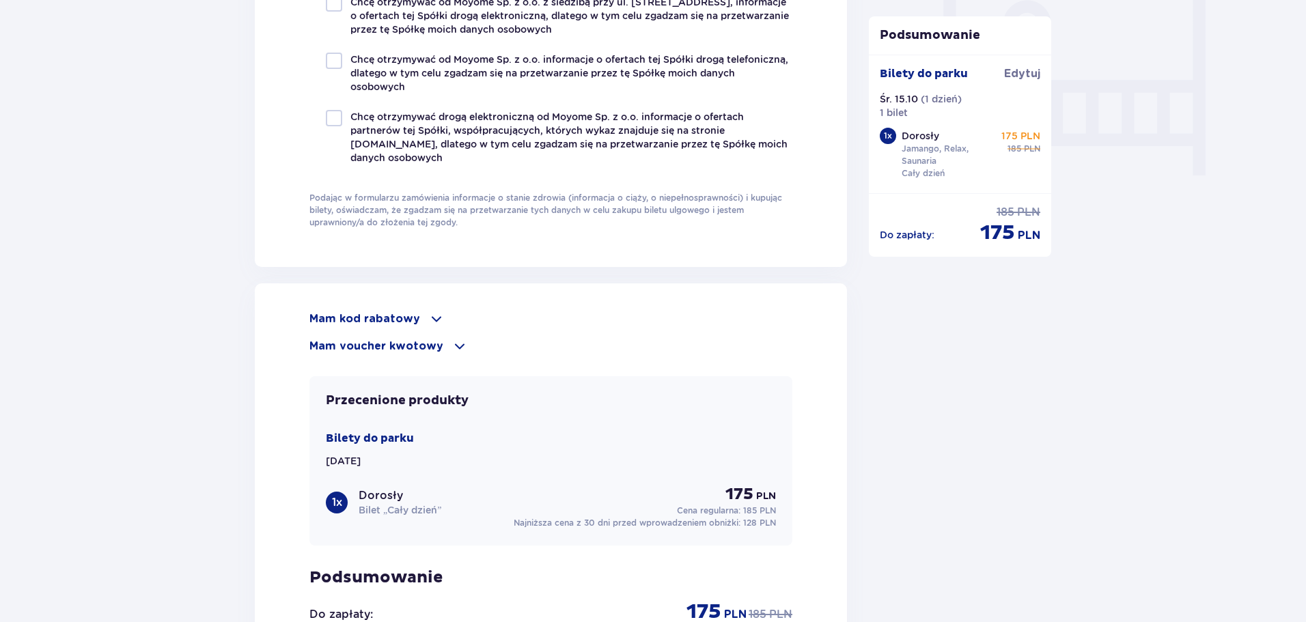
click at [401, 311] on p "Mam kod rabatowy" at bounding box center [364, 318] width 111 height 15
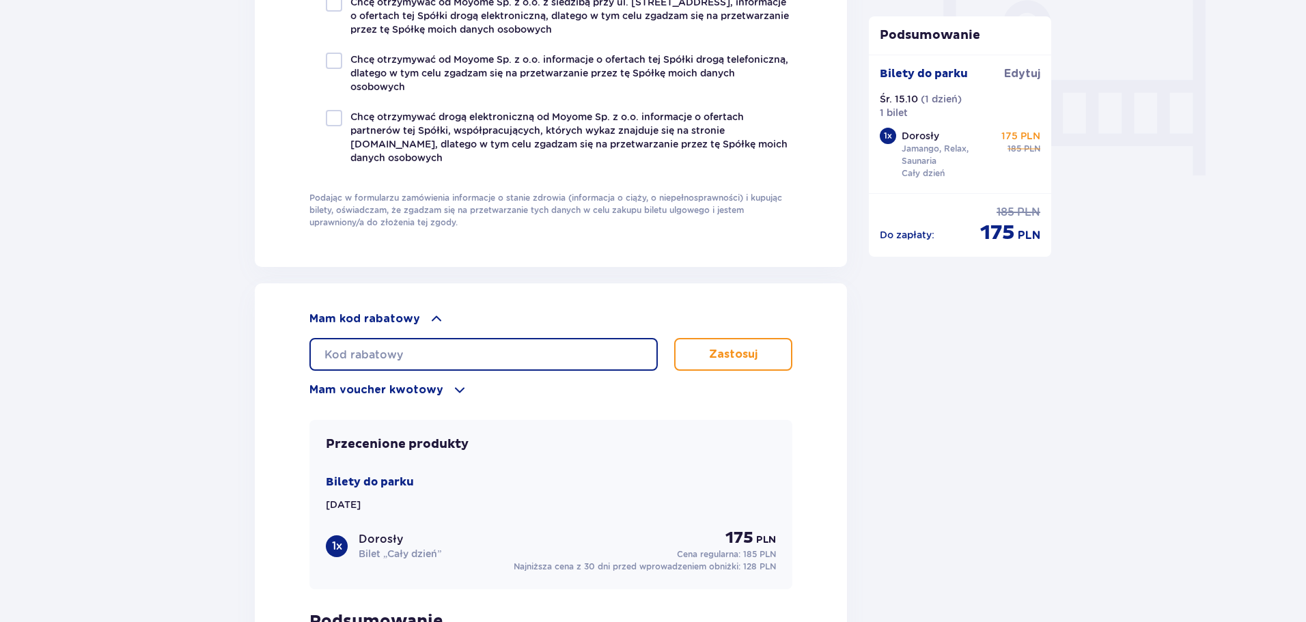
click at [464, 354] on input "text" at bounding box center [483, 354] width 348 height 33
type input "LDDE98GEEXVNLT"
click at [744, 350] on p "Zastosuj" at bounding box center [733, 354] width 48 height 15
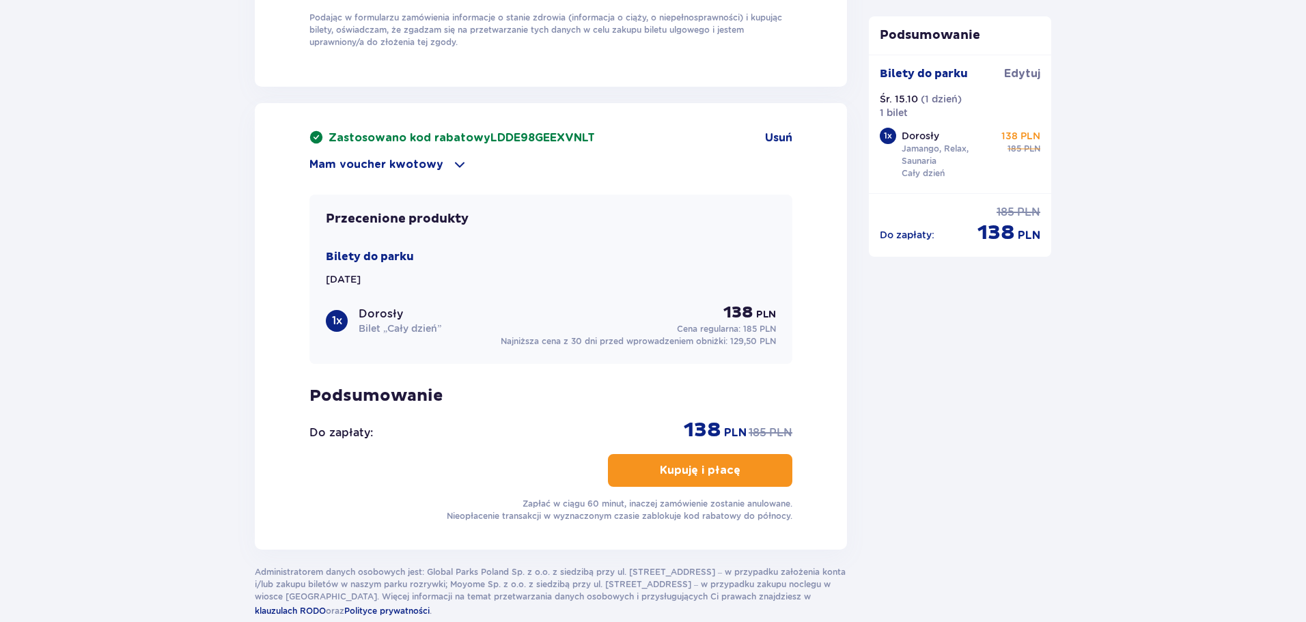
scroll to position [1502, 0]
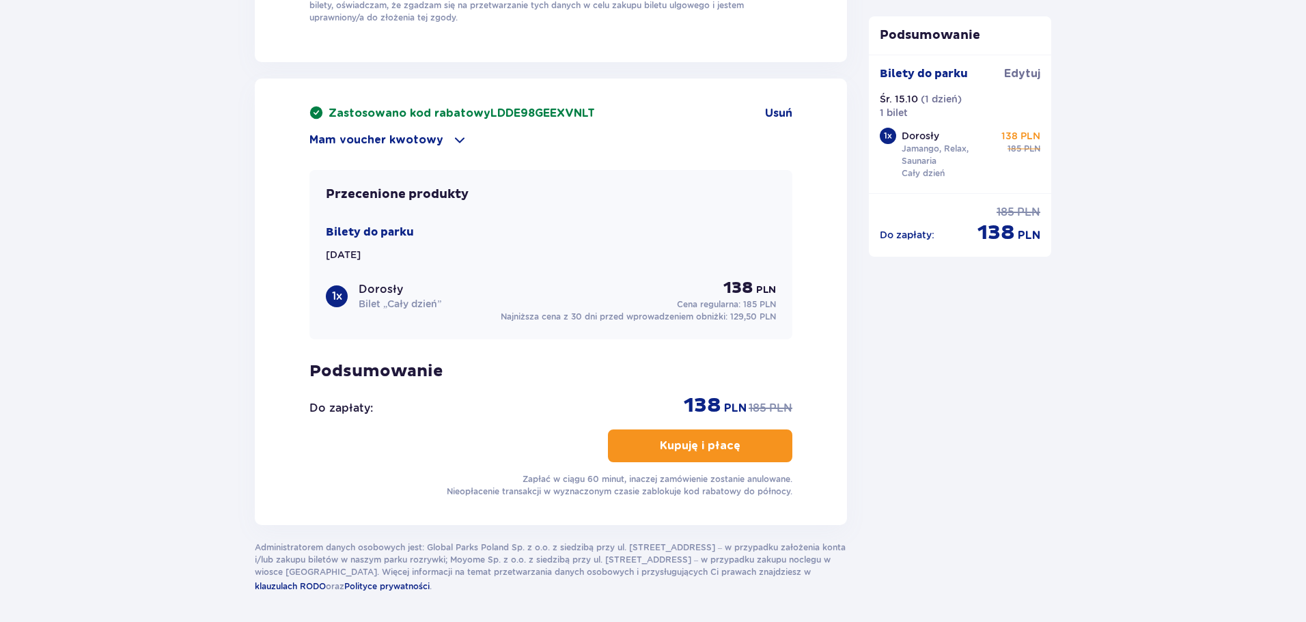
click at [675, 444] on p "Kupuję i płacę" at bounding box center [700, 445] width 81 height 15
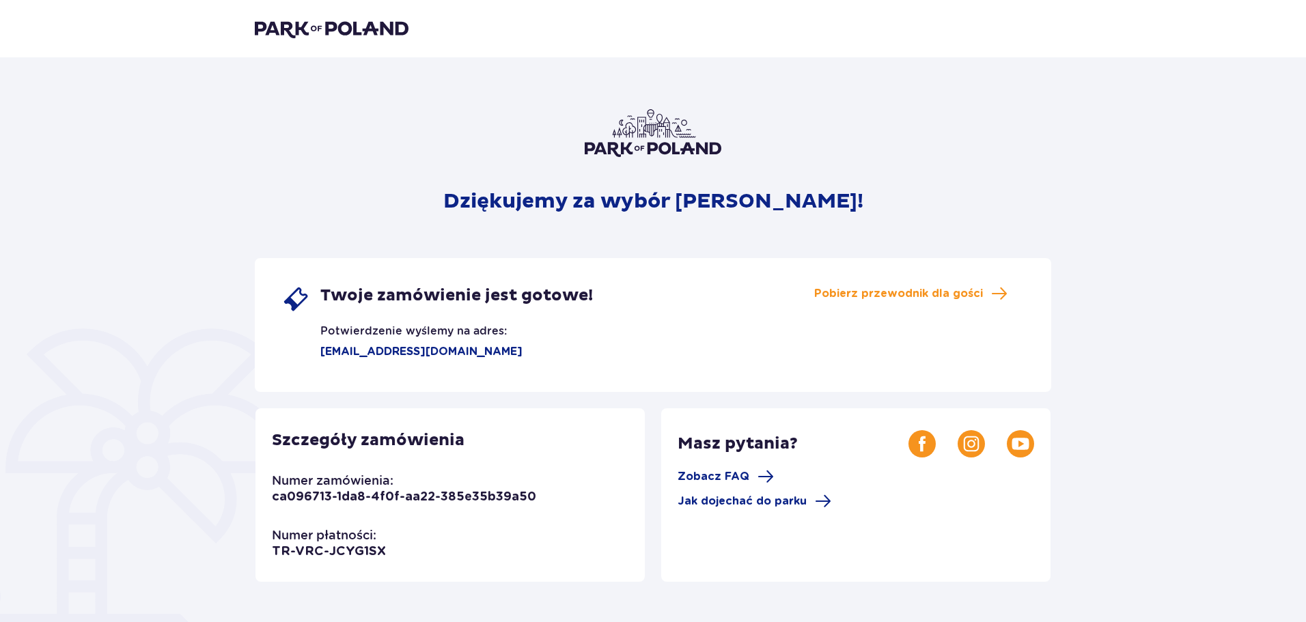
click at [318, 26] on img at bounding box center [332, 28] width 154 height 19
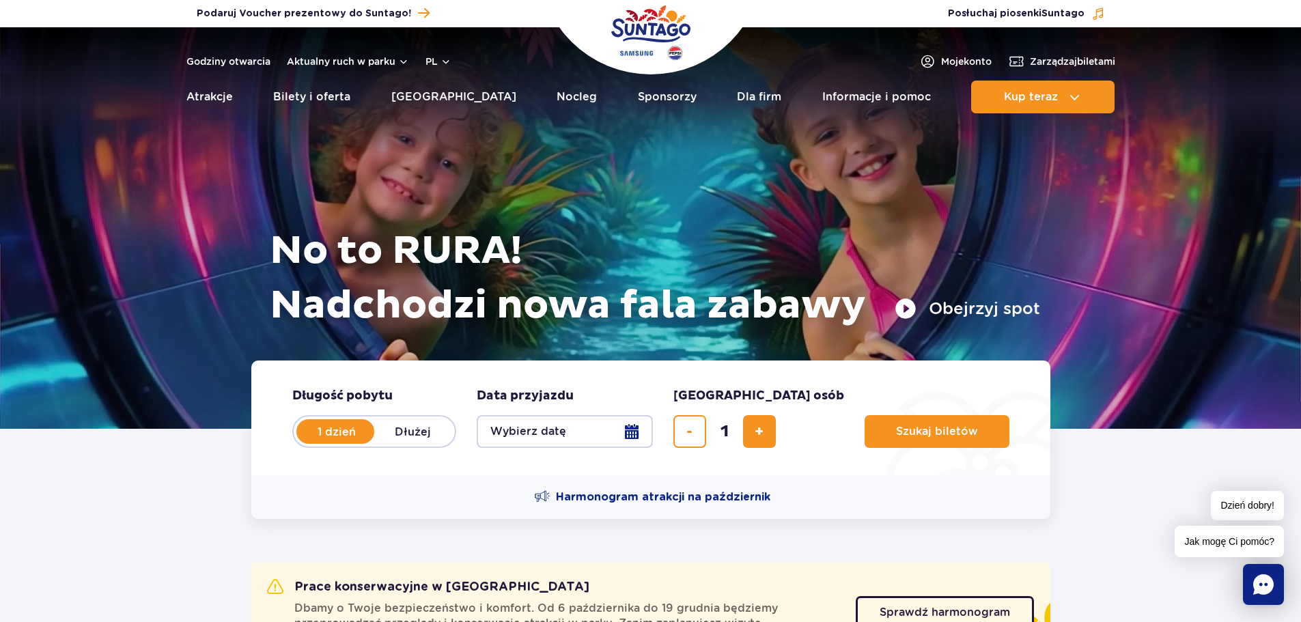
click at [539, 430] on button "Wybierz datę" at bounding box center [565, 431] width 176 height 33
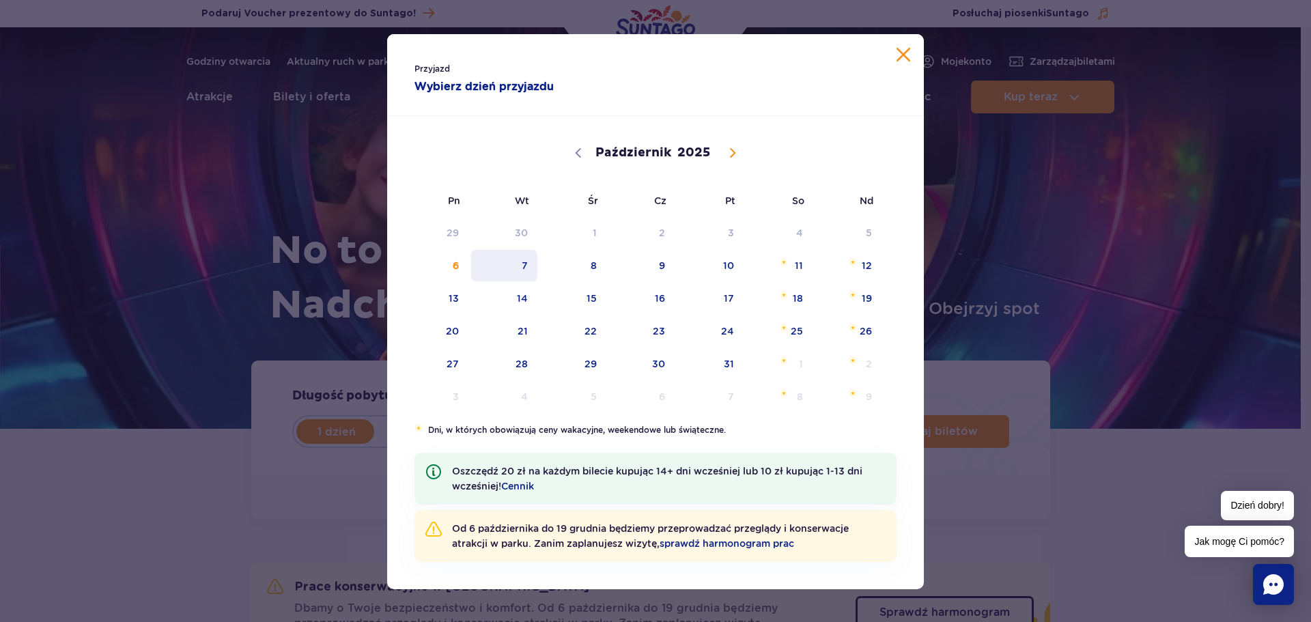
click at [521, 264] on span "7" at bounding box center [504, 265] width 69 height 31
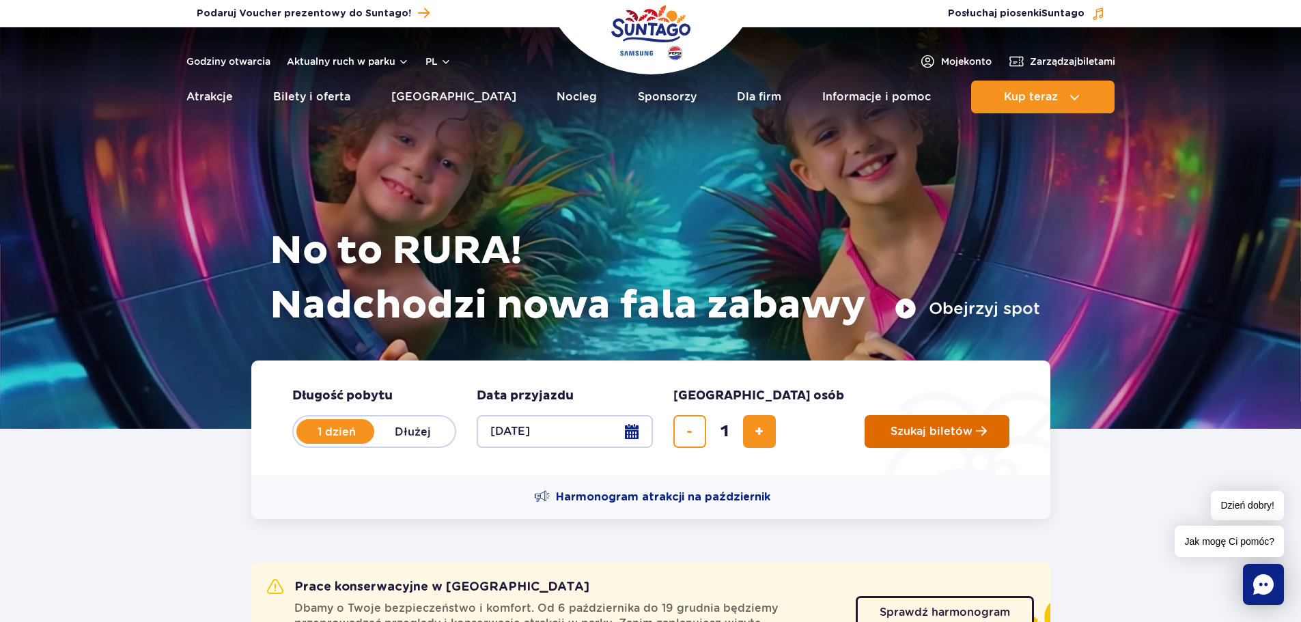
click at [890, 434] on span "Szukaj biletów" at bounding box center [931, 431] width 82 height 12
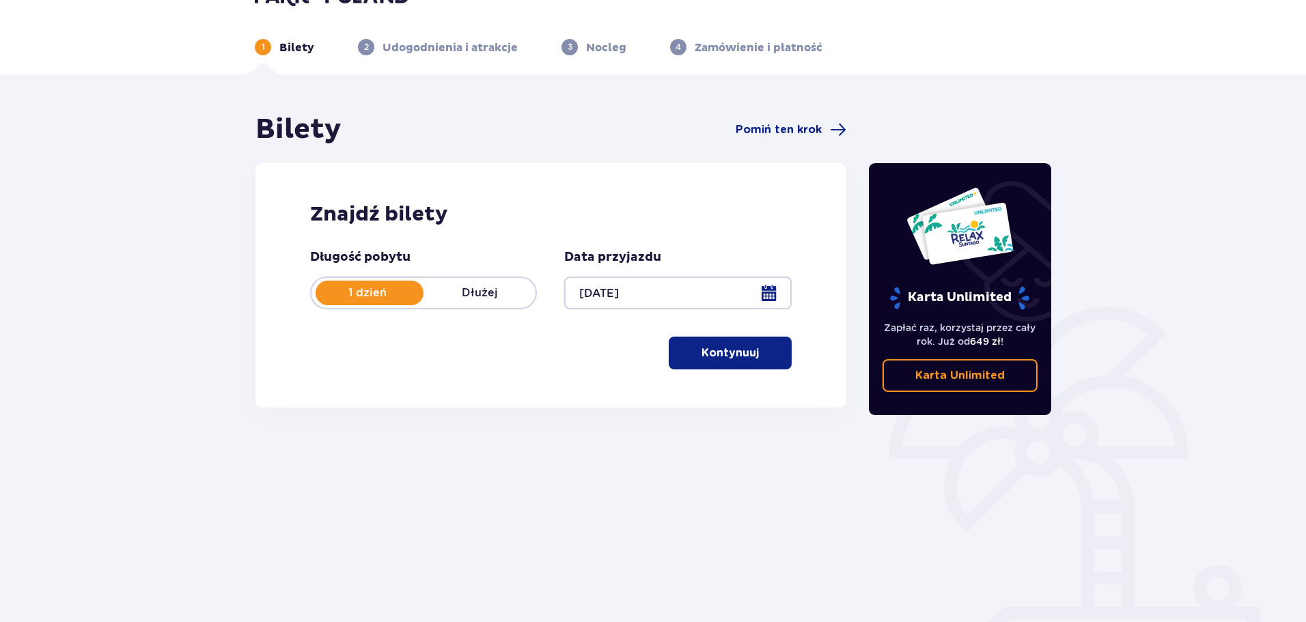
scroll to position [74, 0]
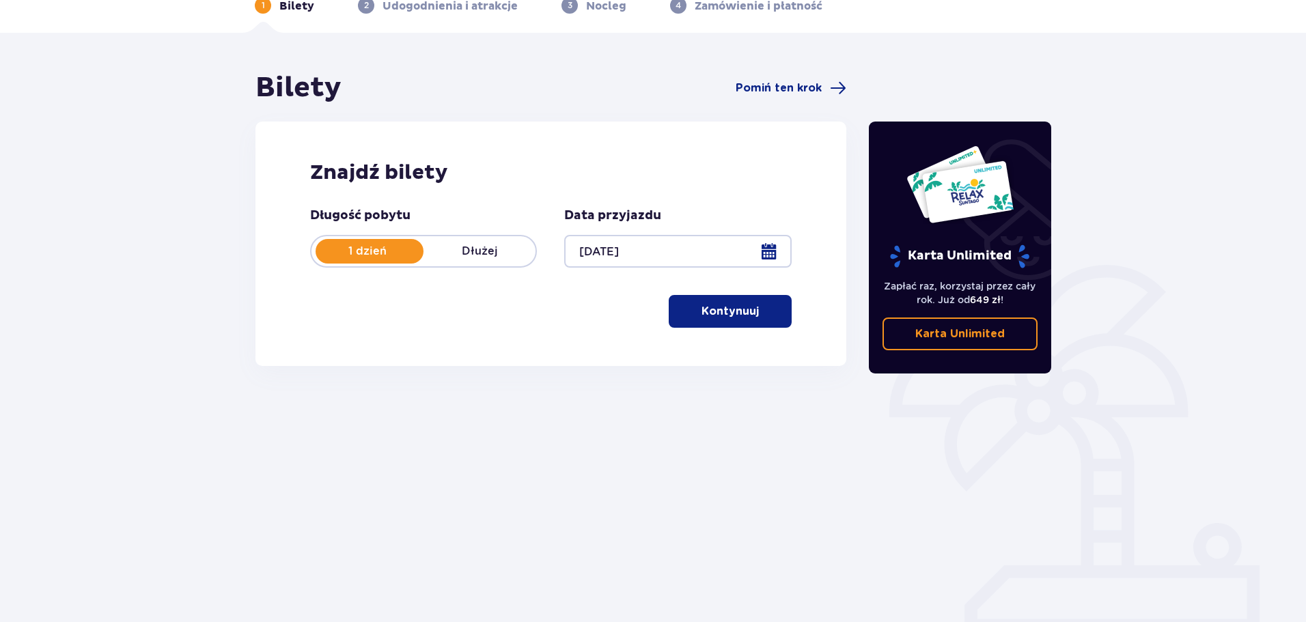
click at [722, 320] on button "Kontynuuj" at bounding box center [730, 311] width 123 height 33
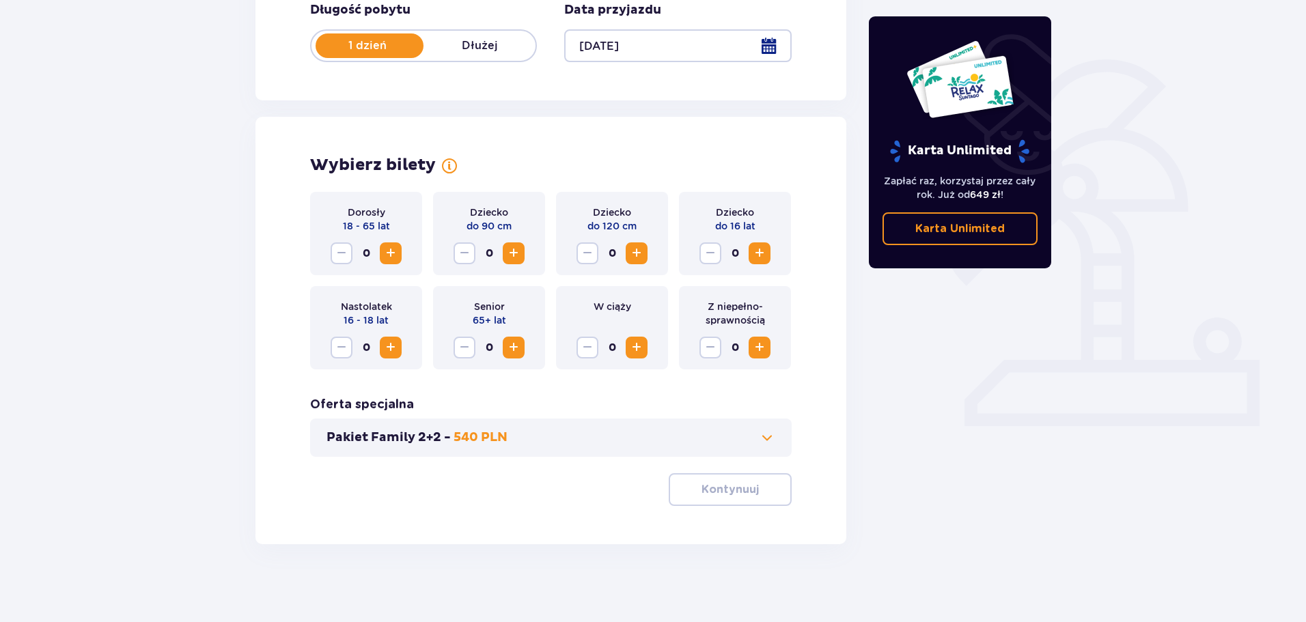
scroll to position [283, 0]
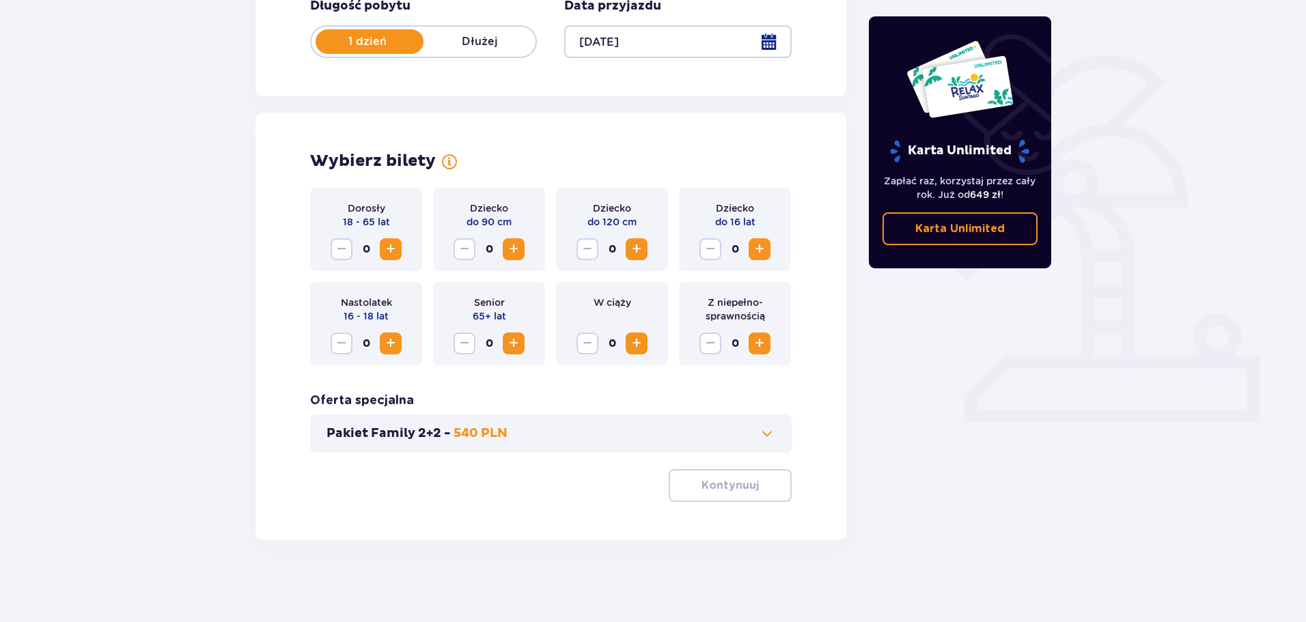
click at [393, 238] on div "Dorosły 18 - 65 lat 0" at bounding box center [366, 229] width 112 height 83
click at [393, 243] on span "Zwiększ" at bounding box center [390, 249] width 16 height 16
click at [738, 487] on p "Kontynuuj" at bounding box center [729, 485] width 57 height 15
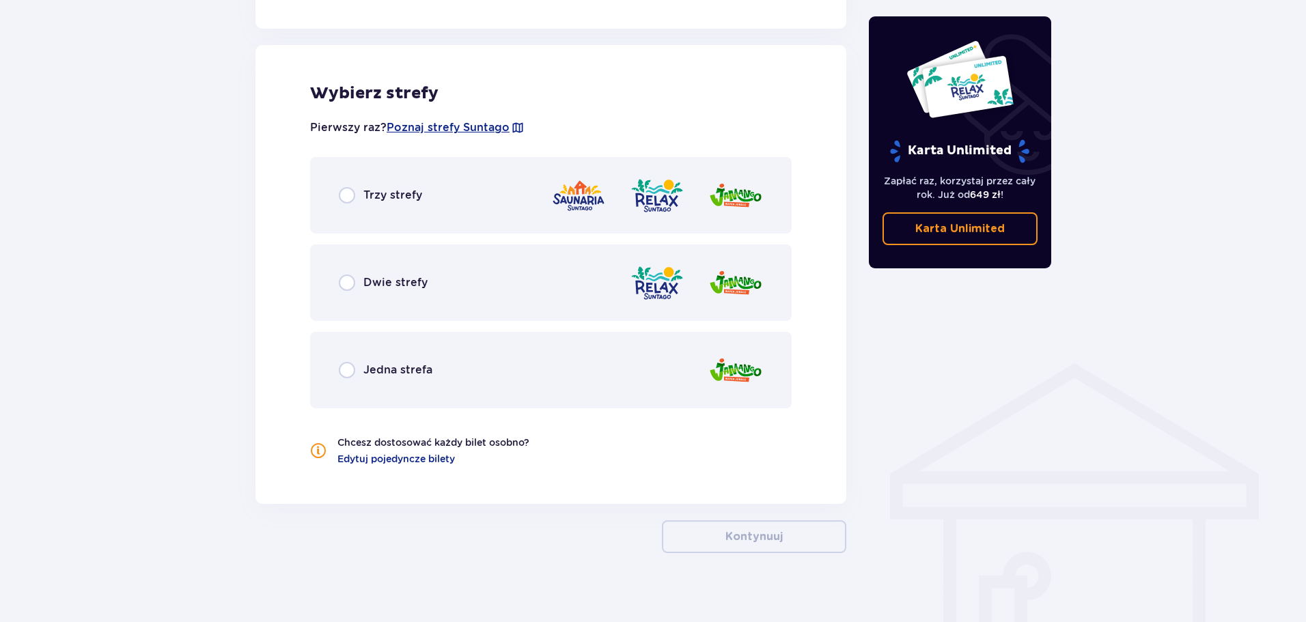
scroll to position [758, 0]
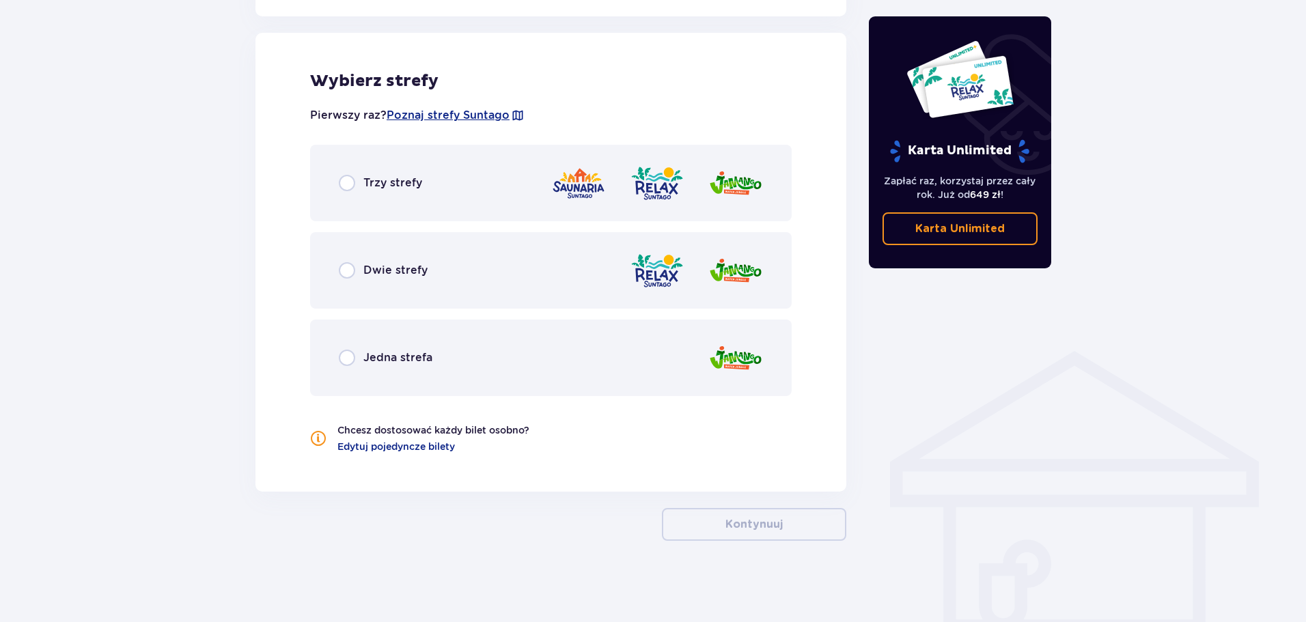
click at [361, 182] on div "Trzy strefy" at bounding box center [380, 183] width 83 height 16
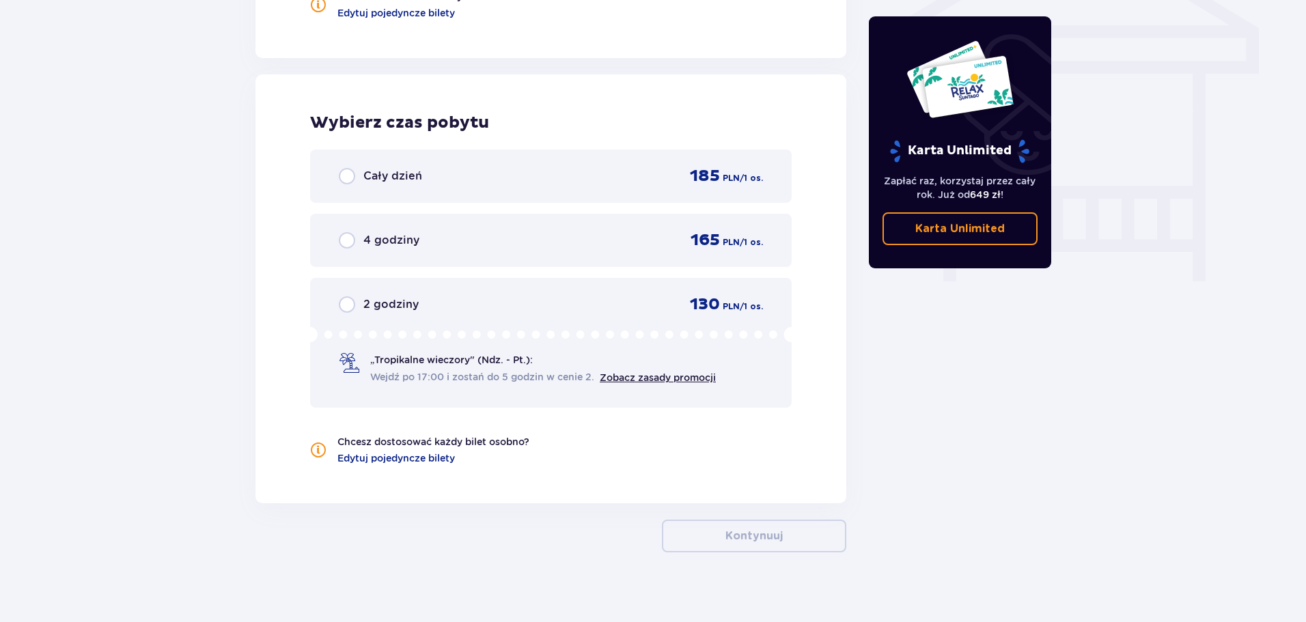
scroll to position [1204, 0]
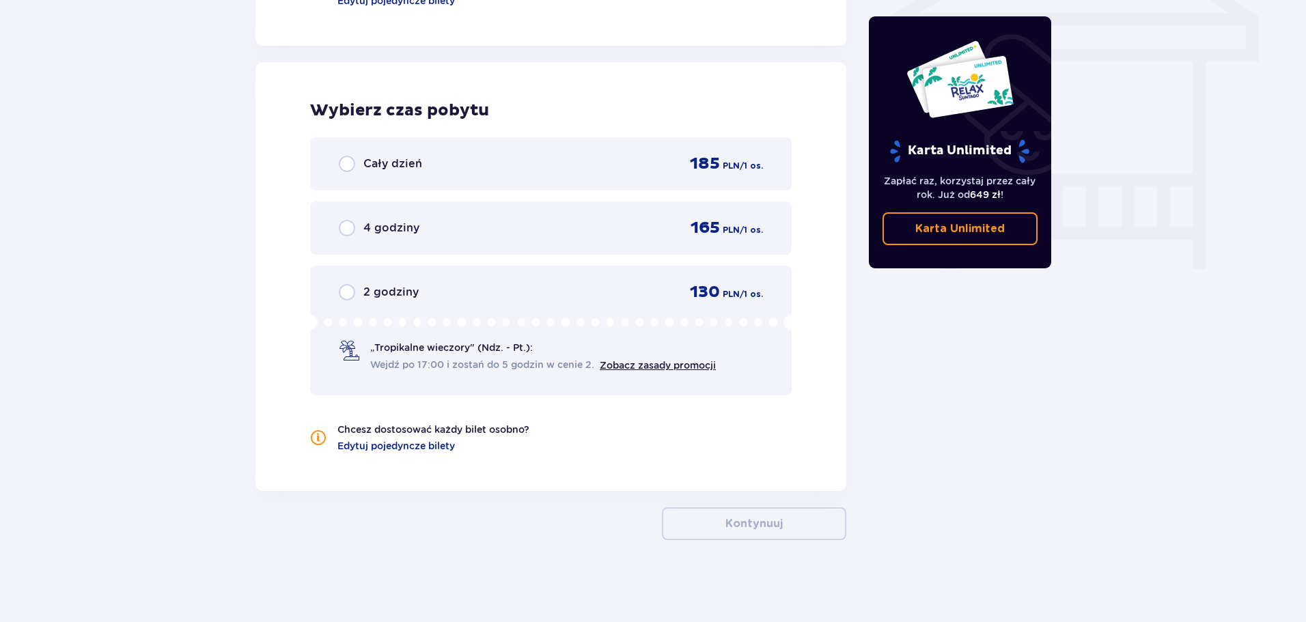
click at [443, 161] on div "Cały dzień 185 PLN / 1 os." at bounding box center [551, 164] width 424 height 20
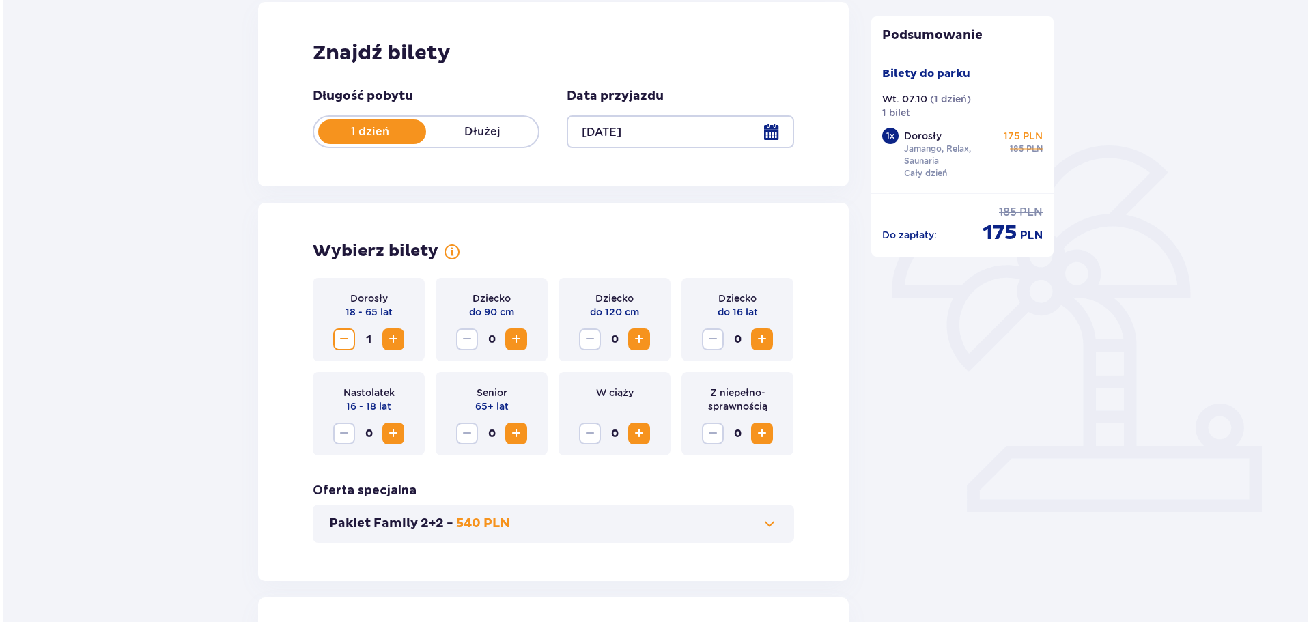
scroll to position [205, 0]
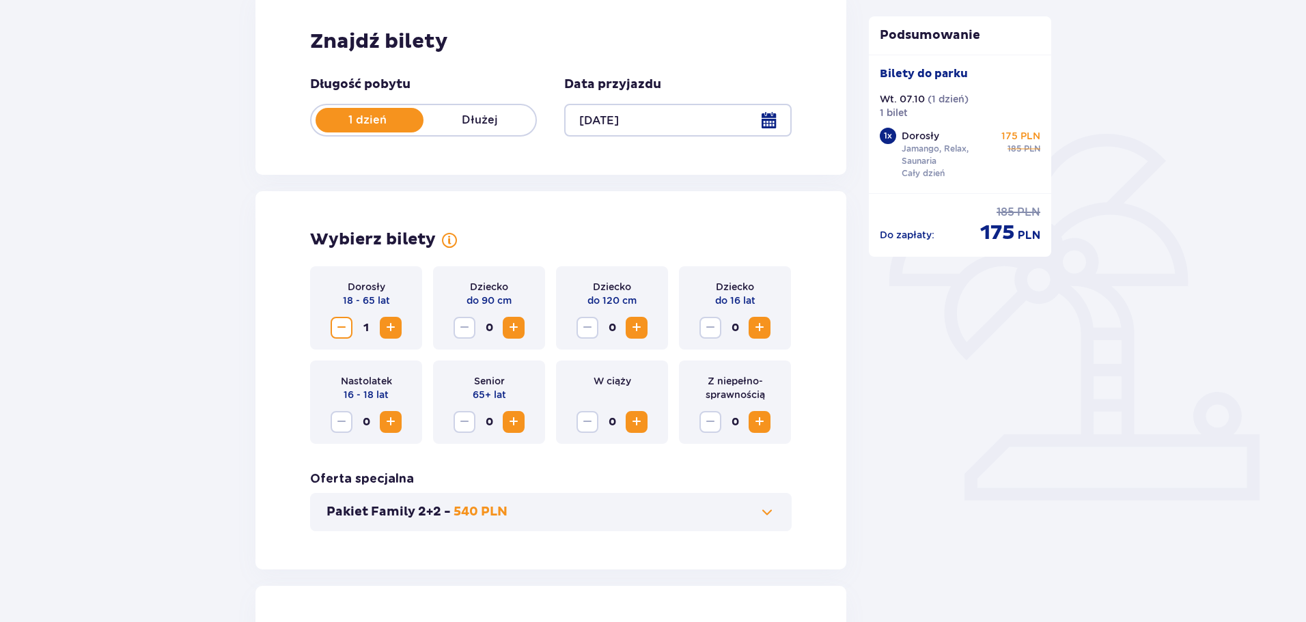
click at [651, 115] on div at bounding box center [677, 120] width 227 height 33
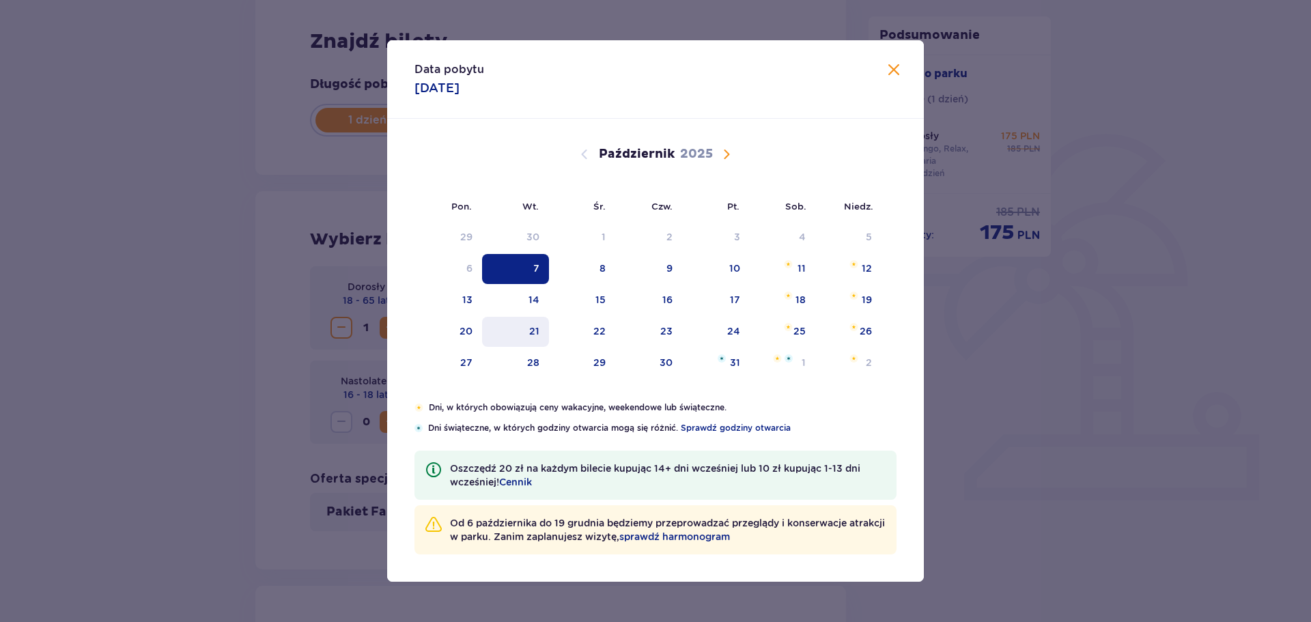
click at [533, 335] on div "21" at bounding box center [534, 331] width 10 height 14
type input "[DATE]"
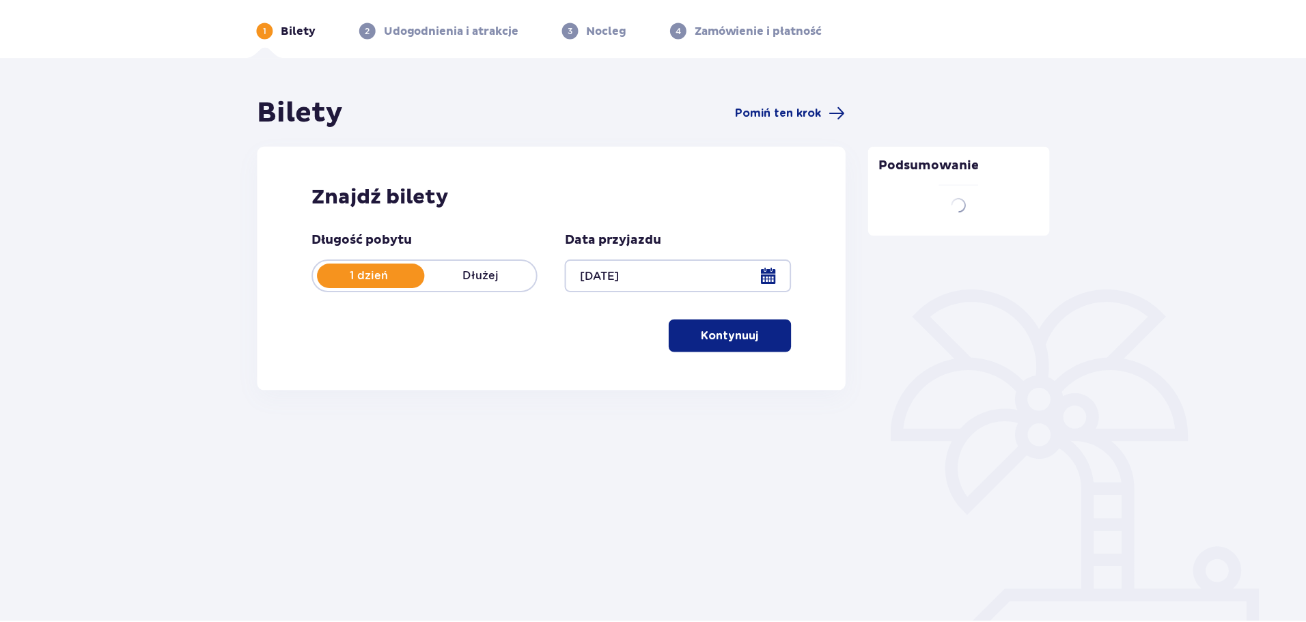
scroll to position [49, 0]
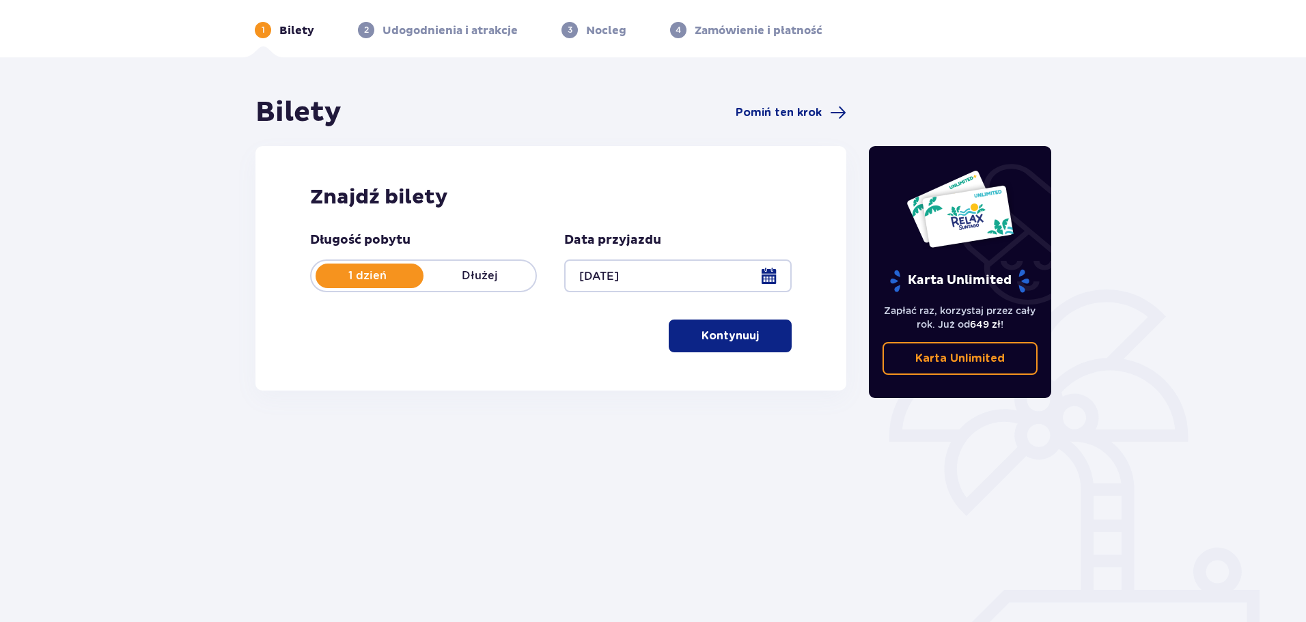
click at [753, 329] on span "button" at bounding box center [761, 336] width 16 height 16
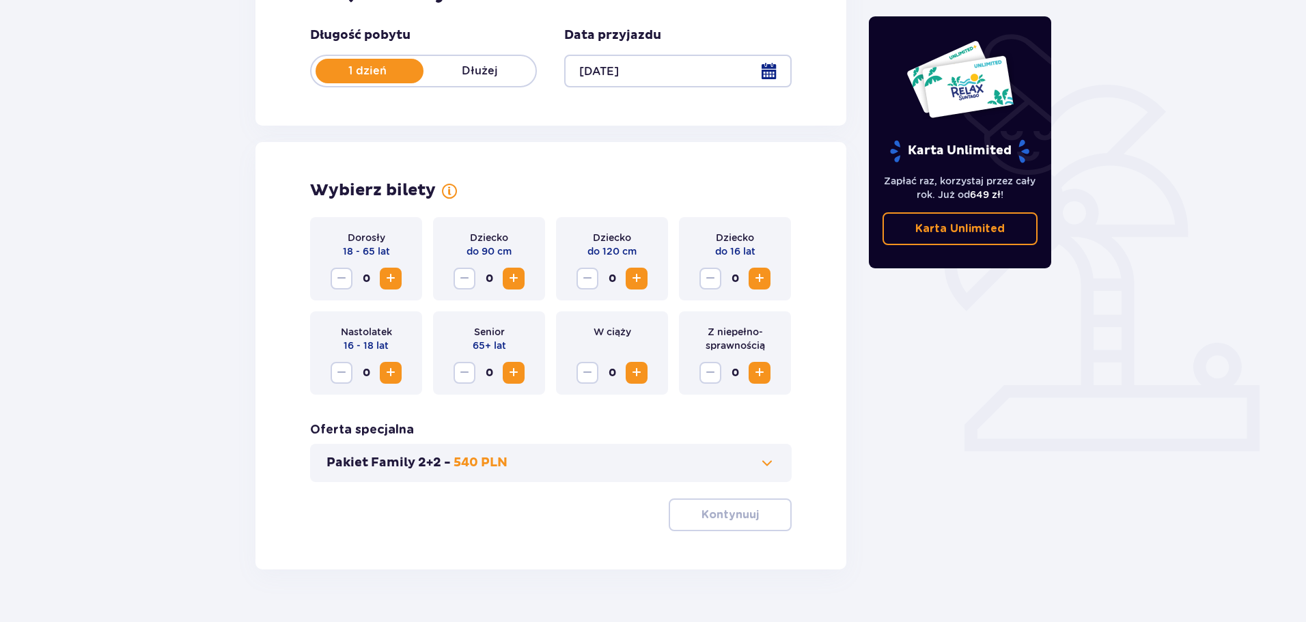
scroll to position [283, 0]
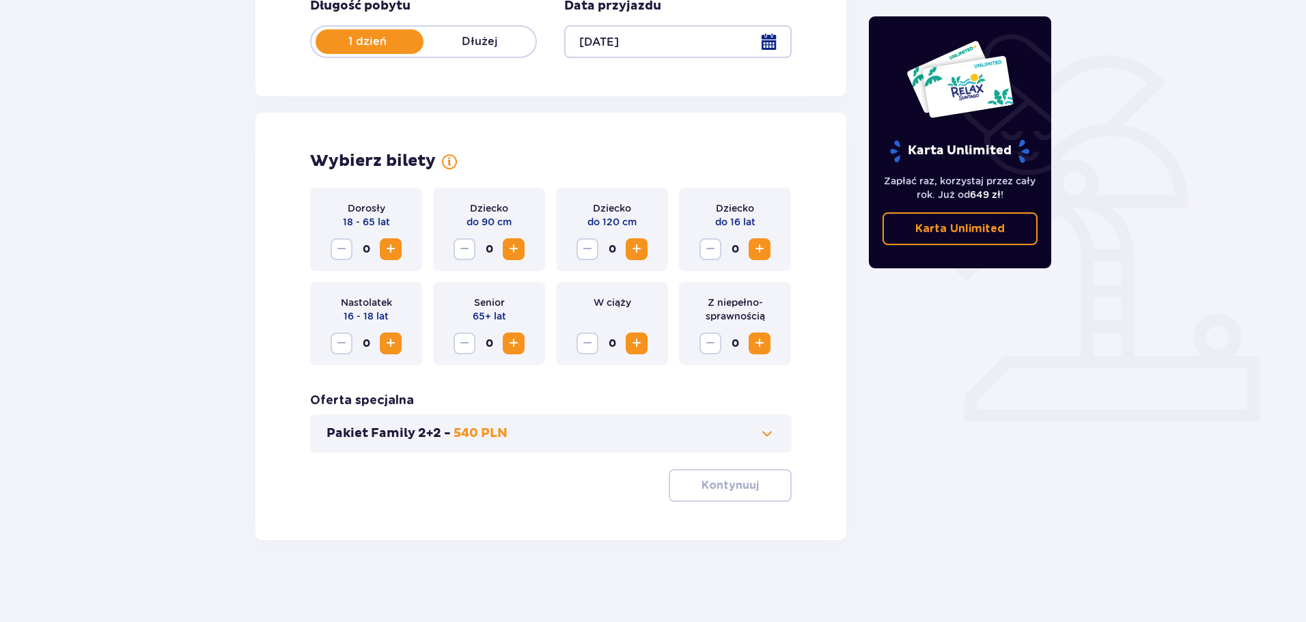
click at [395, 245] on span "Zwiększ" at bounding box center [390, 249] width 16 height 16
click at [768, 484] on span "button" at bounding box center [761, 485] width 16 height 16
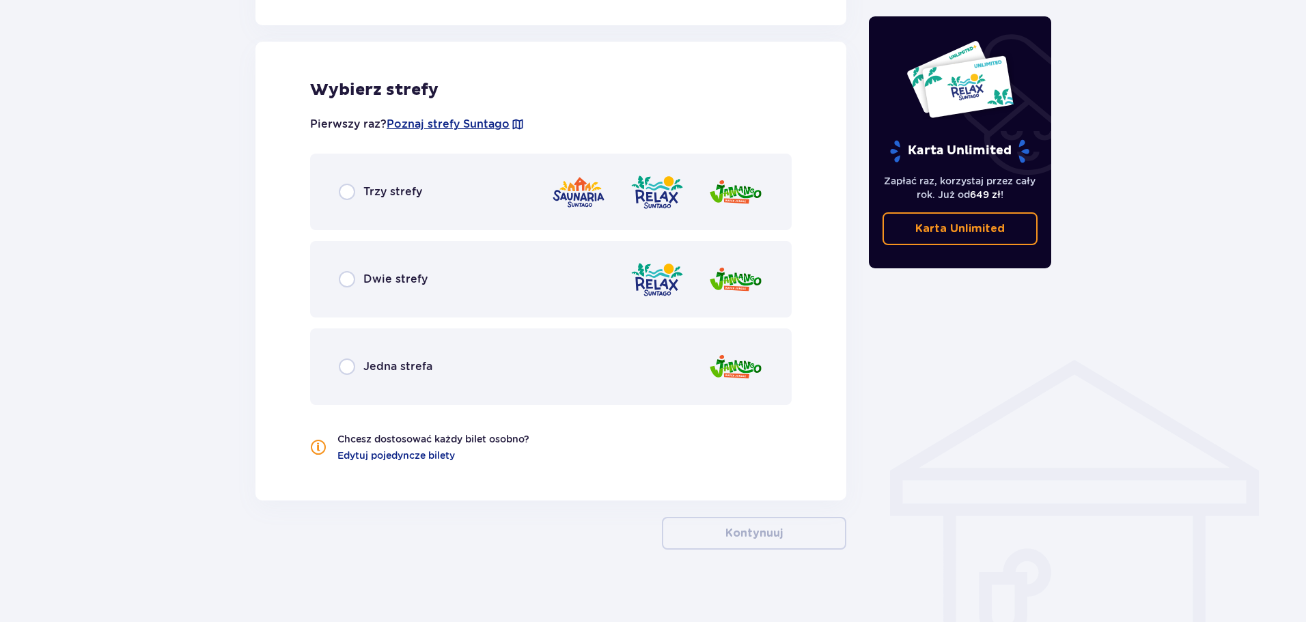
scroll to position [758, 0]
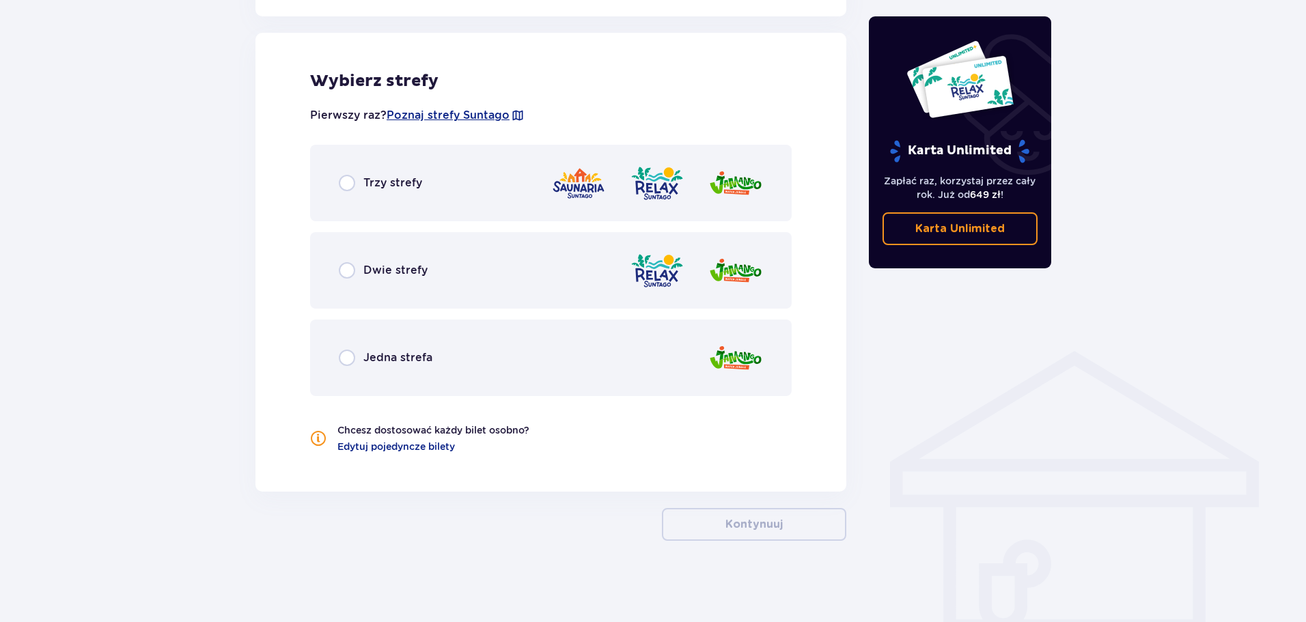
click at [370, 192] on div "Trzy strefy" at bounding box center [550, 183] width 481 height 76
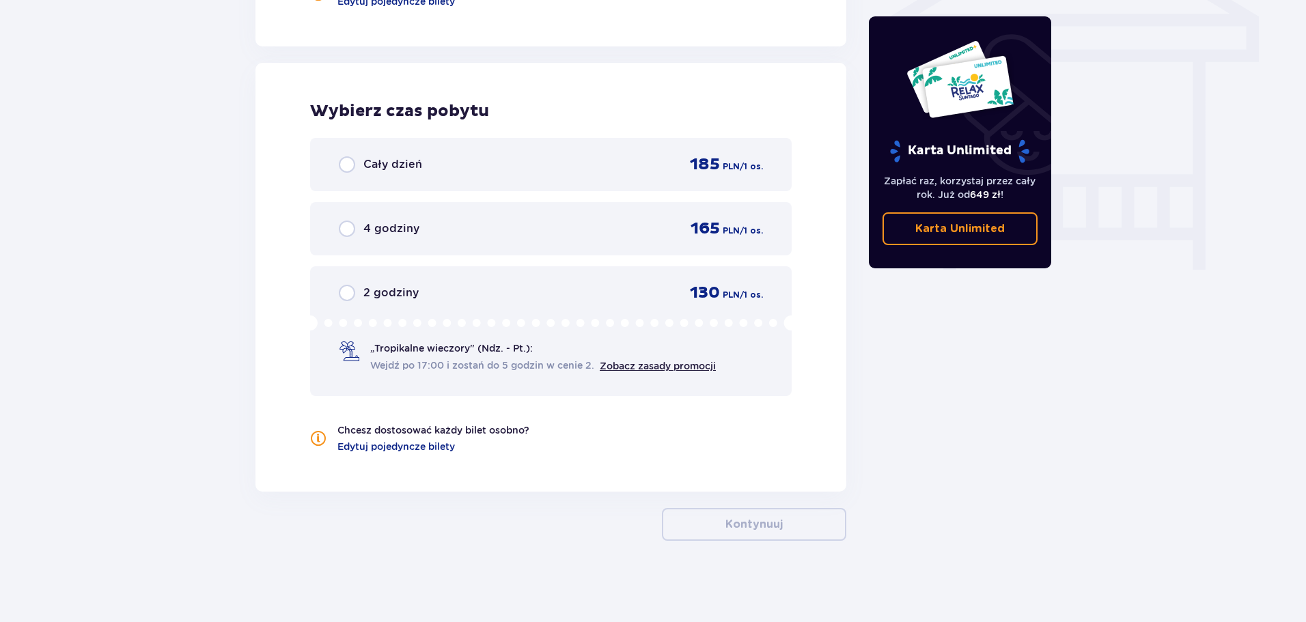
scroll to position [1204, 0]
click at [430, 167] on div "Cały dzień 185 PLN / 1 os." at bounding box center [551, 164] width 424 height 20
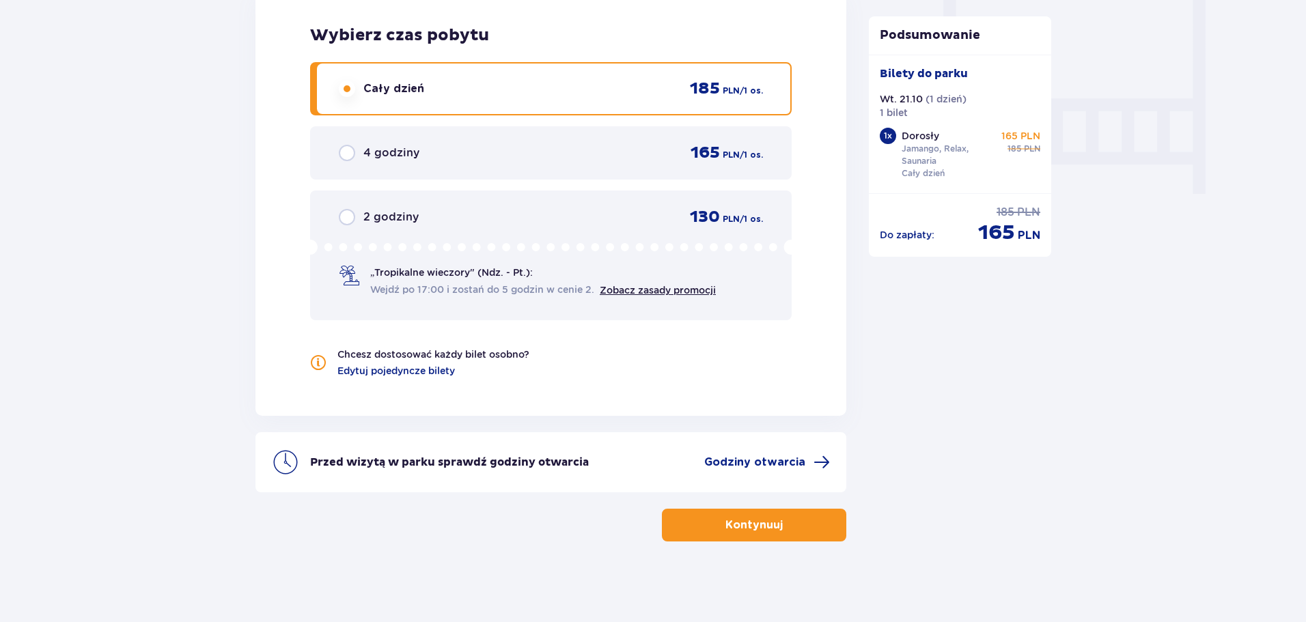
scroll to position [1280, 0]
